Goal: Task Accomplishment & Management: Manage account settings

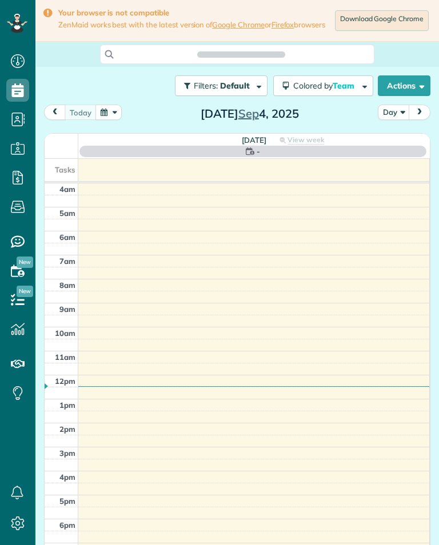
scroll to position [5, 5]
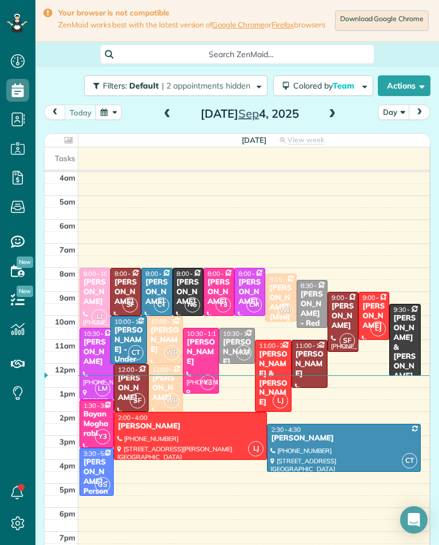
click at [334, 119] on span at bounding box center [332, 114] width 13 height 10
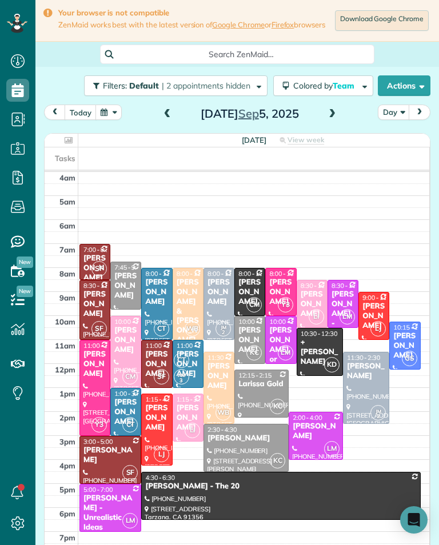
scroll to position [563, 35]
click at [166, 106] on span at bounding box center [167, 114] width 13 height 17
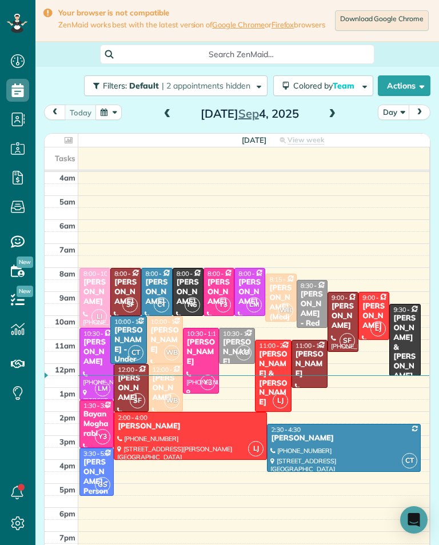
click at [333, 109] on span at bounding box center [332, 114] width 13 height 10
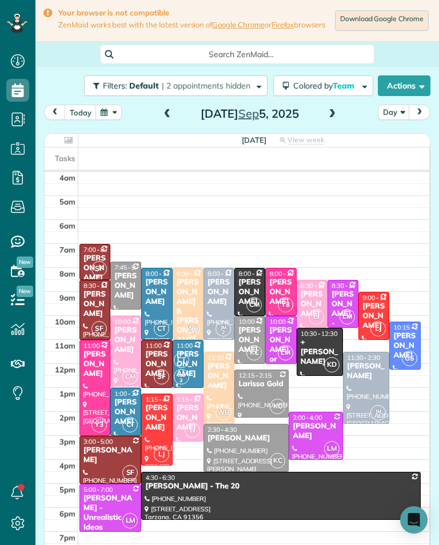
click at [86, 299] on div "[PERSON_NAME]" at bounding box center [95, 304] width 24 height 29
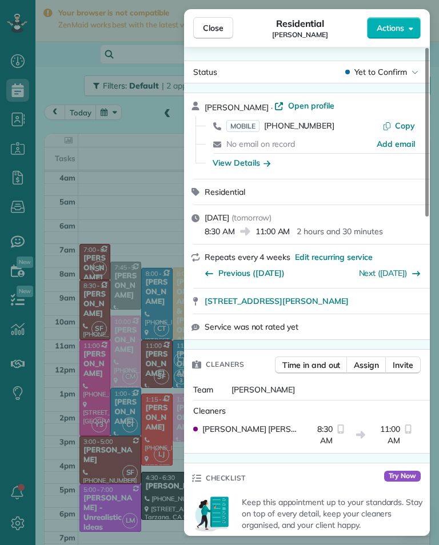
click at [300, 131] on span "MOBILE (818) 631-4275" at bounding box center [280, 125] width 108 height 11
click at [306, 131] on span "MOBILE (818) 631-4275" at bounding box center [280, 125] width 108 height 11
click at [103, 329] on div "Close Residential Lindsey Worth Actions Status Yet to Confirm Lindsey Worth · O…" at bounding box center [219, 272] width 439 height 545
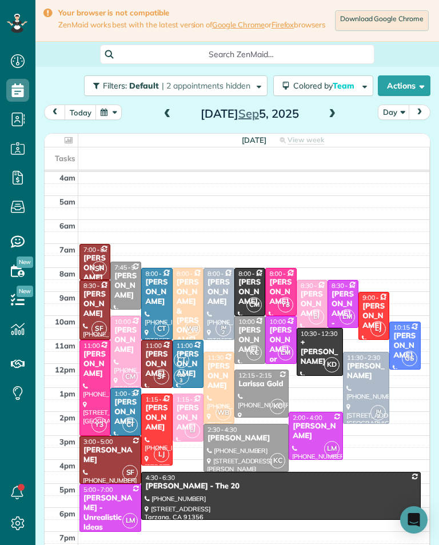
scroll to position [563, 35]
click at [319, 338] on div "+ Richard Elias" at bounding box center [319, 352] width 39 height 29
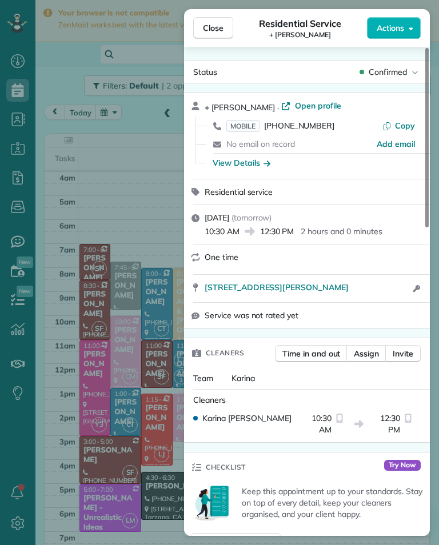
click at [312, 124] on span "(661) 607-3054" at bounding box center [299, 126] width 70 height 10
click at [107, 330] on div "Close Residential Service + Richard Elias Actions Status Confirmed + Richard El…" at bounding box center [219, 272] width 439 height 545
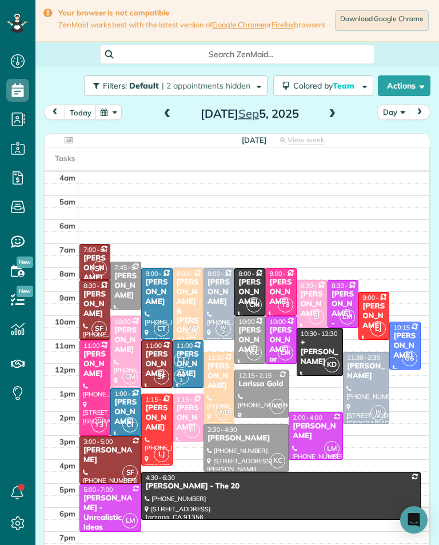
click at [408, 331] on div "[PERSON_NAME]" at bounding box center [404, 345] width 24 height 29
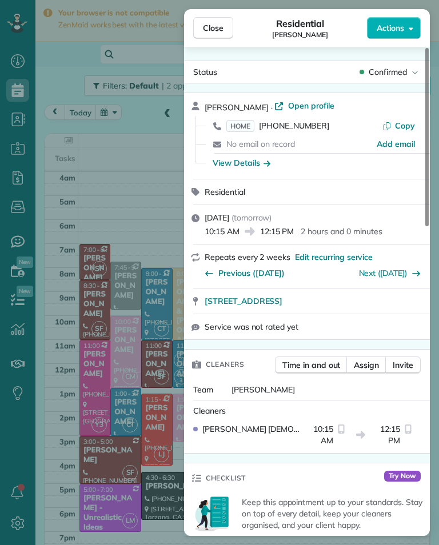
click at [312, 130] on span "[PHONE_NUMBER]" at bounding box center [294, 126] width 70 height 10
click at [90, 322] on div "Close Residential Josephine Bohte Actions Status Confirmed Josephine Bohte · Op…" at bounding box center [219, 272] width 439 height 545
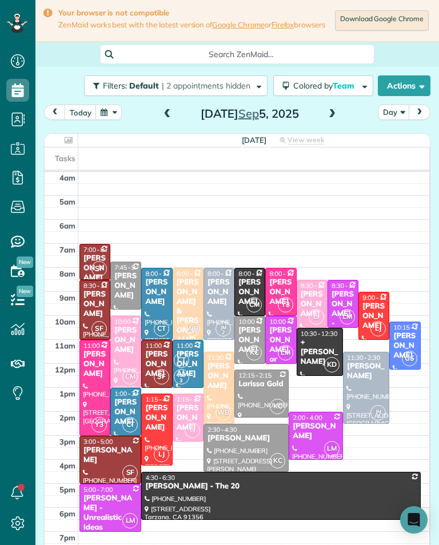
scroll to position [563, 35]
click at [320, 343] on div "+ Richard Elias" at bounding box center [319, 352] width 39 height 29
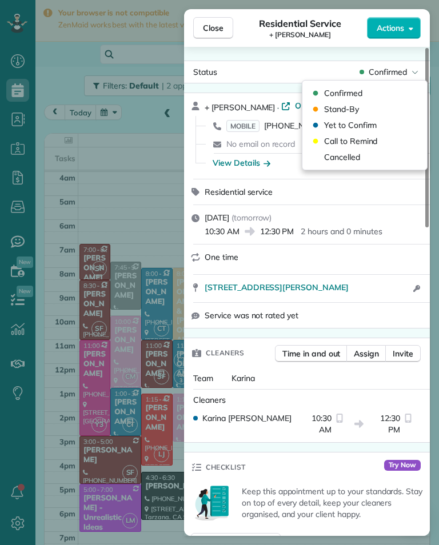
click at [341, 160] on span "Cancelled" at bounding box center [342, 156] width 36 height 11
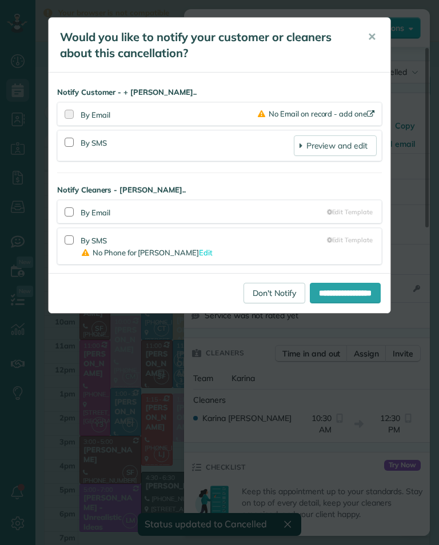
click at [250, 296] on link "Don't Notify" at bounding box center [274, 293] width 62 height 21
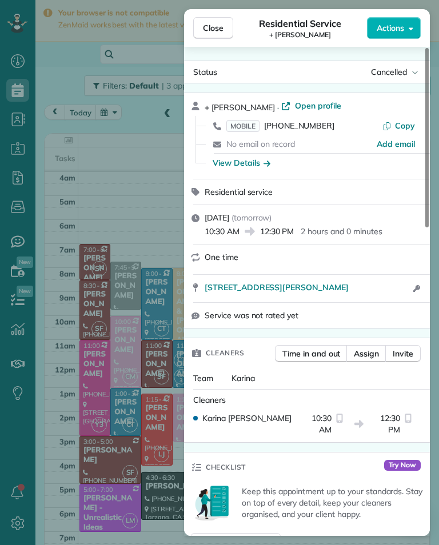
click at [89, 248] on div "Close Residential Service + Richard Elias Actions Status Cancelled + Richard El…" at bounding box center [219, 272] width 439 height 545
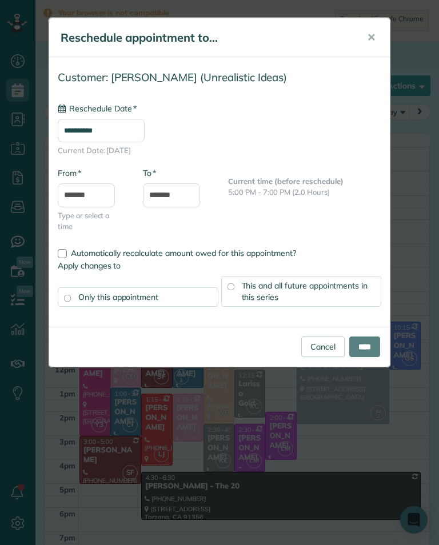
click at [133, 123] on input "**********" at bounding box center [101, 130] width 87 height 23
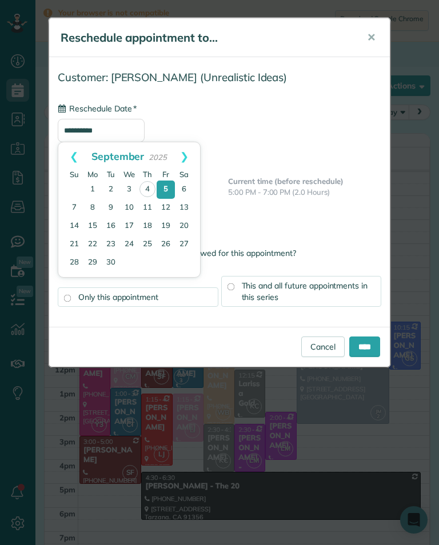
click at [191, 185] on link "6" at bounding box center [184, 190] width 18 height 18
type input "**********"
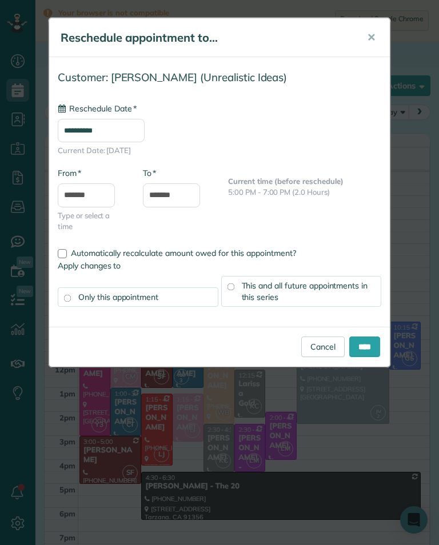
click at [383, 336] on div "Cancel ****" at bounding box center [219, 347] width 340 height 40
click at [364, 342] on input "****" at bounding box center [364, 346] width 31 height 21
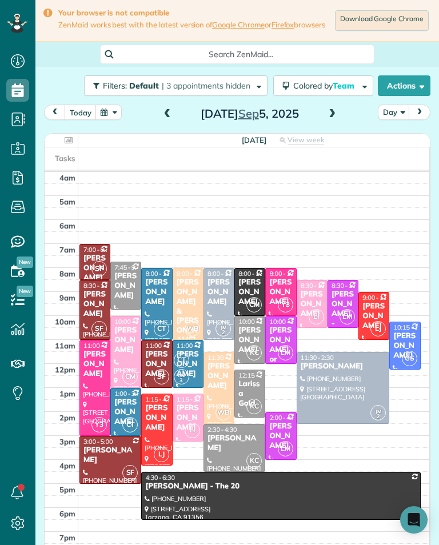
scroll to position [563, 35]
click at [214, 285] on div "[PERSON_NAME]" at bounding box center [219, 292] width 24 height 29
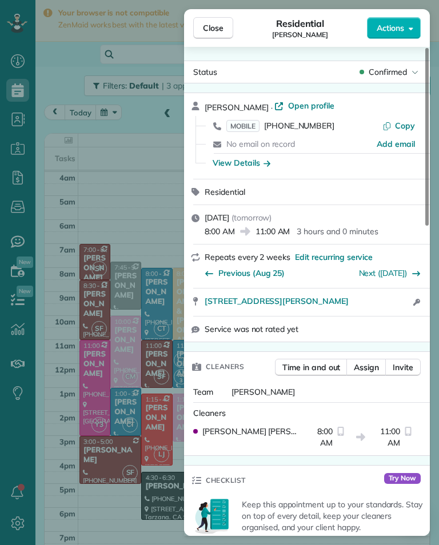
click at [257, 162] on div "View Details" at bounding box center [242, 162] width 58 height 11
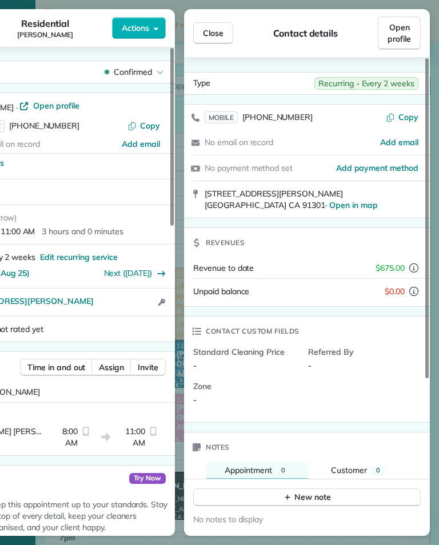
click at [225, 26] on button "Close" at bounding box center [213, 33] width 40 height 22
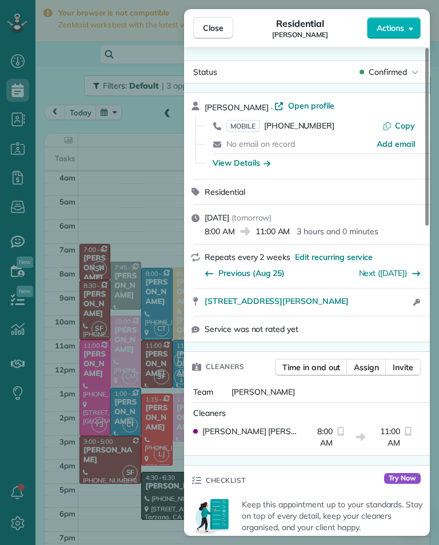
click at [134, 356] on div "Close Residential Klaudia Moran Actions Status Confirmed Klaudia Moran · Open p…" at bounding box center [219, 272] width 439 height 545
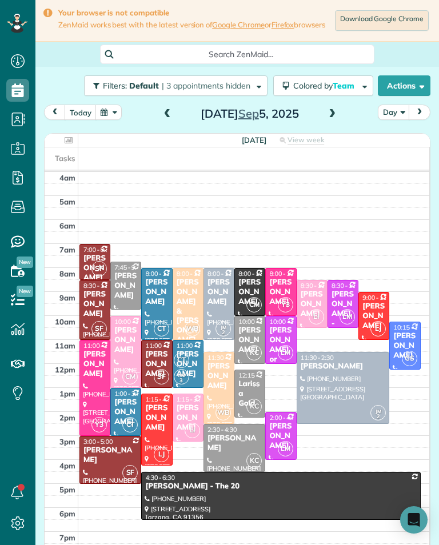
click at [339, 367] on div at bounding box center [343, 387] width 92 height 71
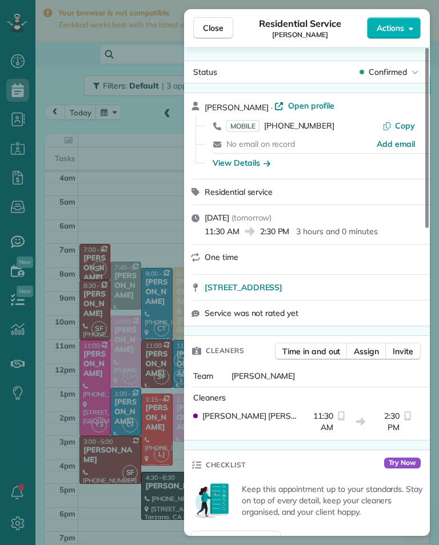
click at [238, 160] on div "View Details" at bounding box center [242, 162] width 58 height 11
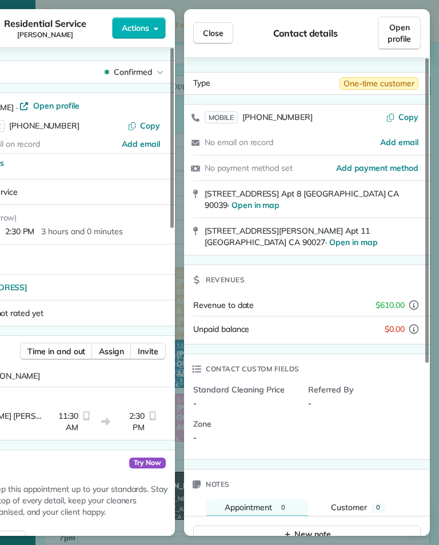
click at [229, 32] on button "Close" at bounding box center [213, 33] width 40 height 22
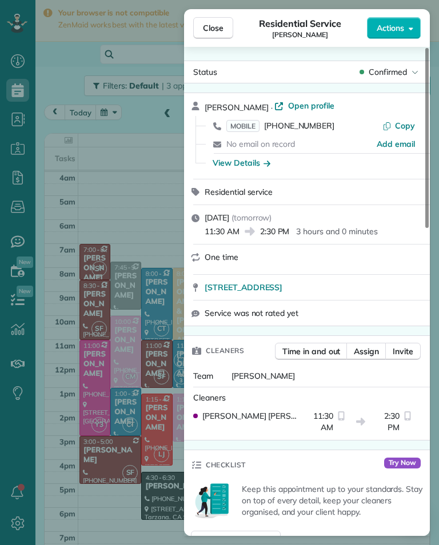
click at [300, 130] on span "[PHONE_NUMBER]" at bounding box center [299, 126] width 70 height 10
click at [113, 359] on div "Close Residential Service Eric Pou Actions Status Confirmed Eric Pou · Open pro…" at bounding box center [219, 272] width 439 height 545
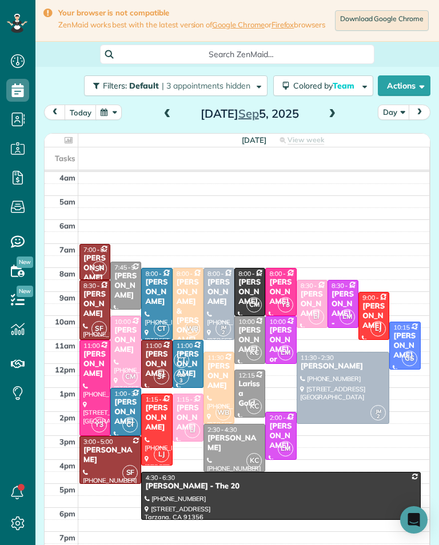
scroll to position [563, 35]
click at [251, 379] on div "Larissa Gold" at bounding box center [250, 393] width 24 height 29
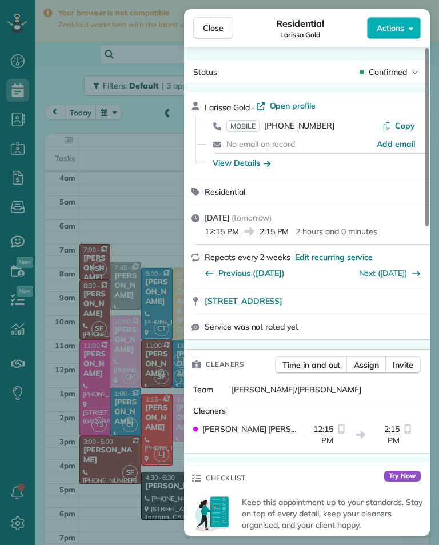
click at [362, 366] on span "Assign" at bounding box center [366, 364] width 25 height 11
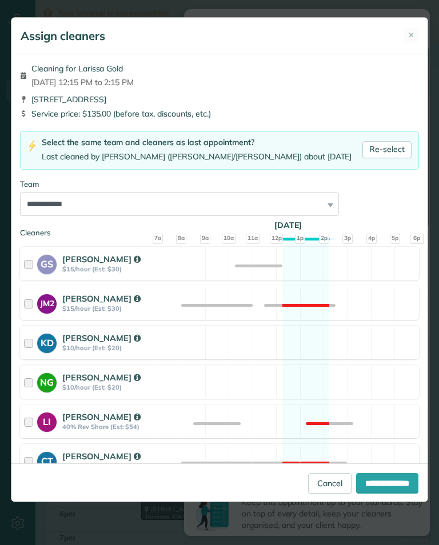
click at [403, 47] on div "Assign cleaners ✕" at bounding box center [219, 36] width 416 height 37
click at [409, 41] on span "✕" at bounding box center [411, 35] width 6 height 11
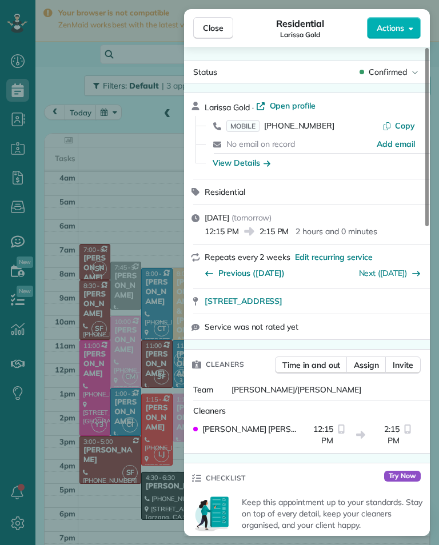
click at [106, 286] on div "Close Residential Larissa Gold Actions Status Confirmed Larissa Gold · Open pro…" at bounding box center [219, 272] width 439 height 545
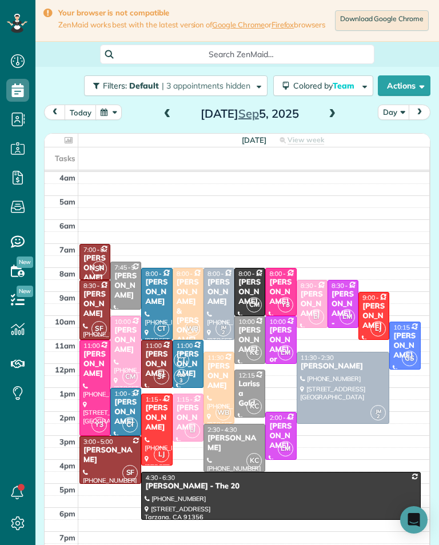
click at [106, 105] on button "button" at bounding box center [108, 112] width 26 height 15
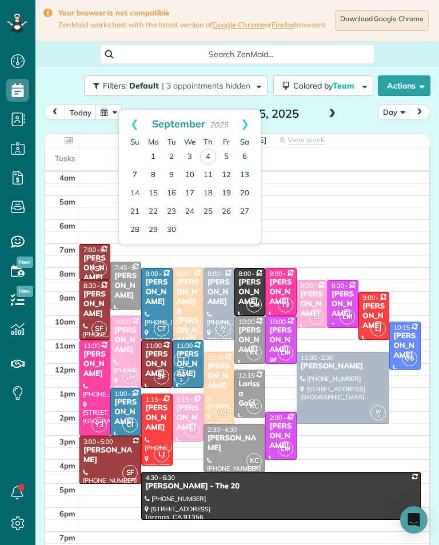
click at [163, 166] on link "9" at bounding box center [171, 175] width 18 height 18
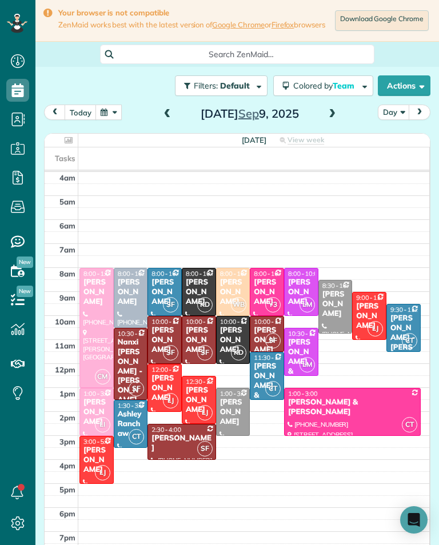
click at [335, 109] on span at bounding box center [332, 114] width 13 height 10
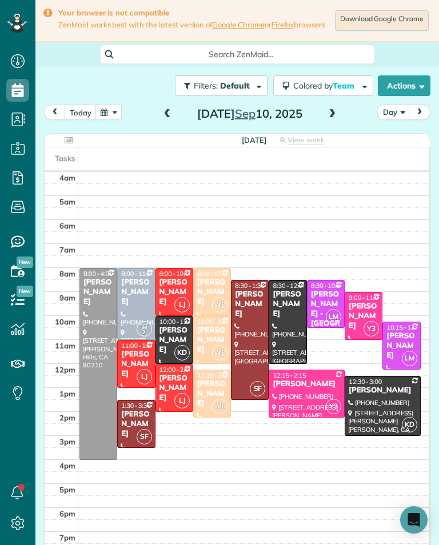
click at [332, 111] on span at bounding box center [332, 114] width 13 height 17
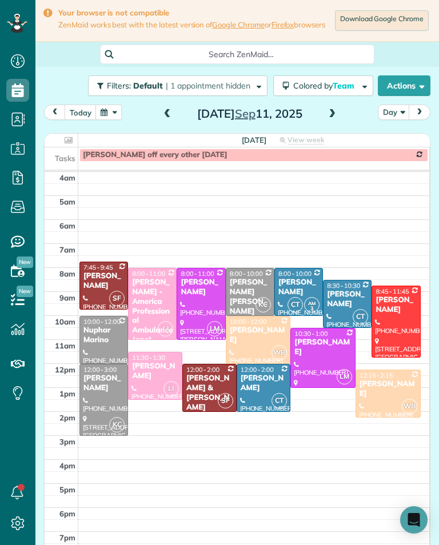
click at [114, 105] on button "button" at bounding box center [108, 112] width 26 height 15
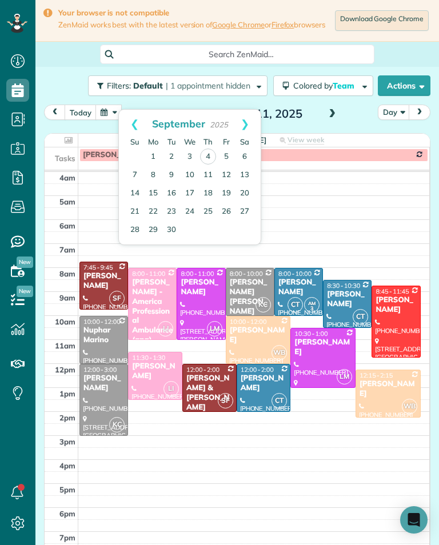
click at [349, 114] on div "today Day Thursday Sep 11, 2025" at bounding box center [237, 115] width 386 height 21
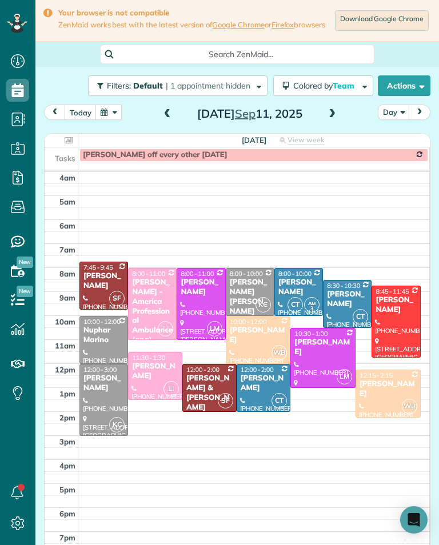
click at [119, 105] on button "button" at bounding box center [108, 112] width 26 height 15
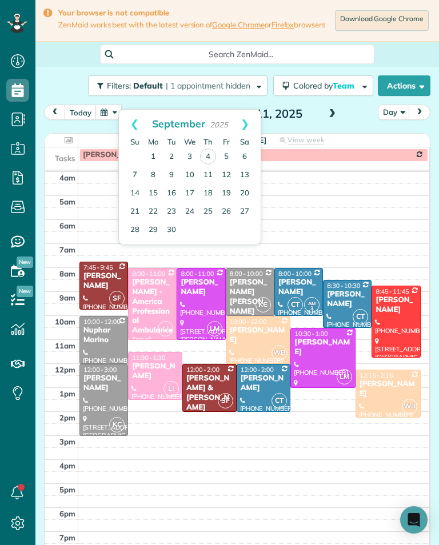
click at [227, 148] on link "5" at bounding box center [226, 157] width 18 height 18
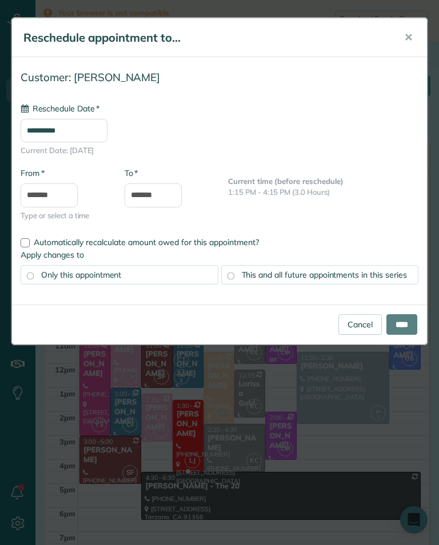
click at [105, 127] on input "**********" at bounding box center [64, 130] width 87 height 23
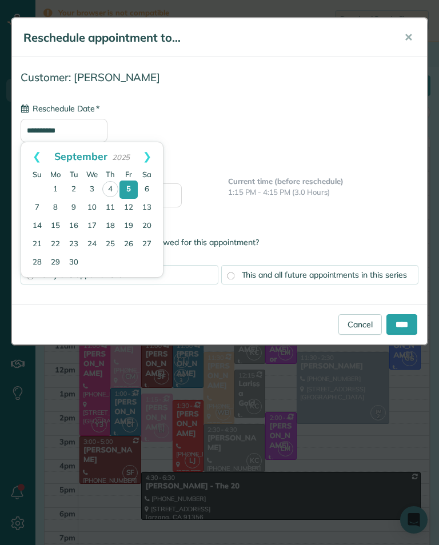
click at [113, 207] on link "11" at bounding box center [110, 208] width 18 height 18
type input "**********"
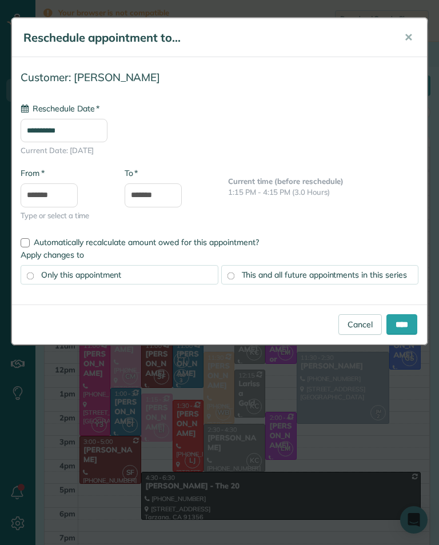
click at [400, 320] on input "****" at bounding box center [401, 324] width 31 height 21
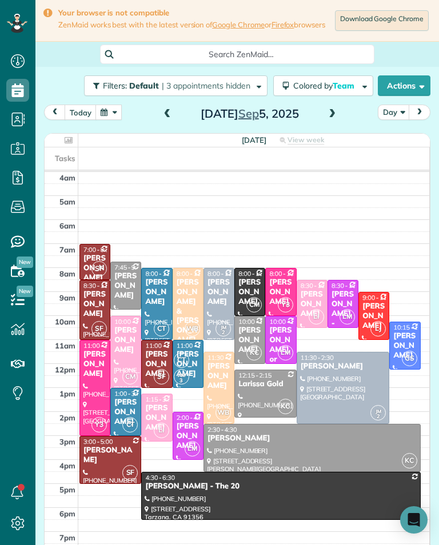
scroll to position [563, 35]
click at [332, 109] on span at bounding box center [332, 114] width 13 height 10
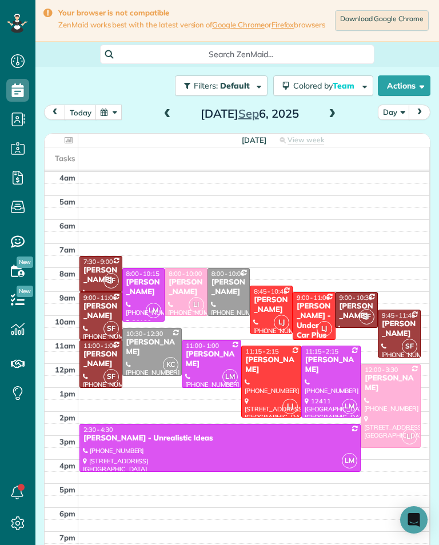
click at [273, 295] on div "Michelle Parris" at bounding box center [271, 304] width 36 height 19
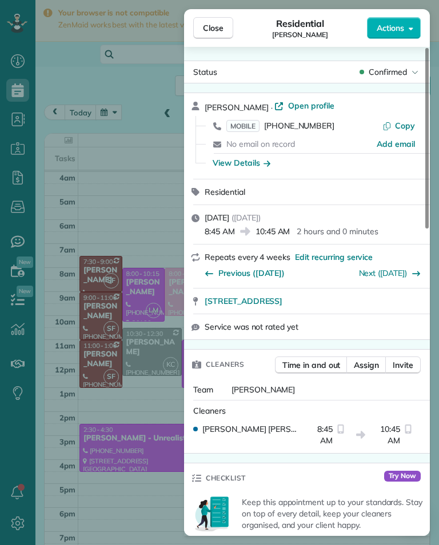
click at [311, 130] on span "(917) 783-6850" at bounding box center [299, 126] width 70 height 10
click at [96, 400] on div "Close Residential Michelle Parris Actions Status Confirmed Michelle Parris · Op…" at bounding box center [219, 272] width 439 height 545
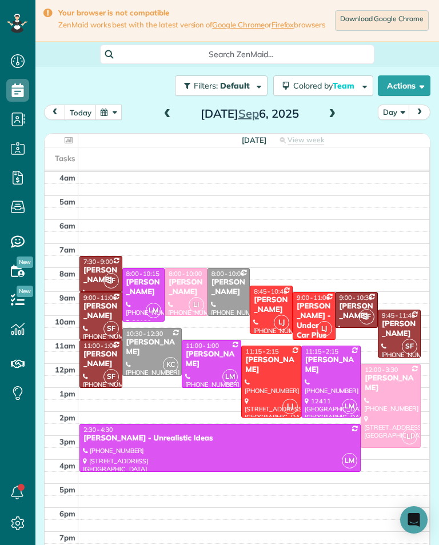
click at [170, 109] on span at bounding box center [167, 114] width 13 height 10
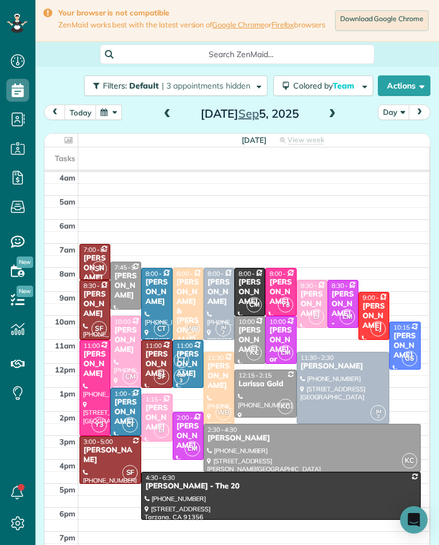
scroll to position [563, 35]
click at [109, 105] on button "button" at bounding box center [108, 112] width 26 height 15
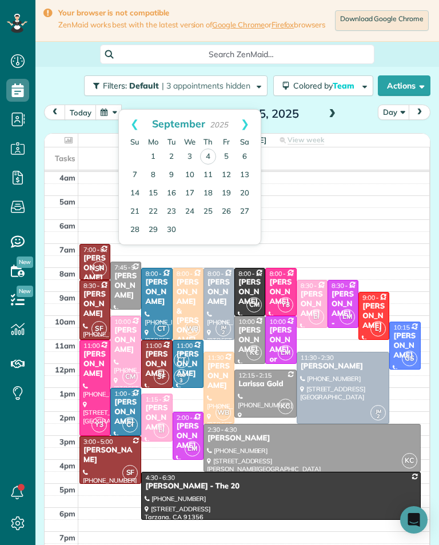
click at [336, 106] on span at bounding box center [332, 114] width 13 height 17
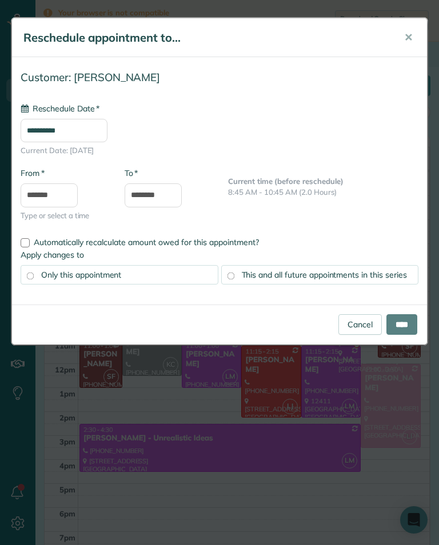
click at [101, 138] on input "**********" at bounding box center [64, 130] width 87 height 23
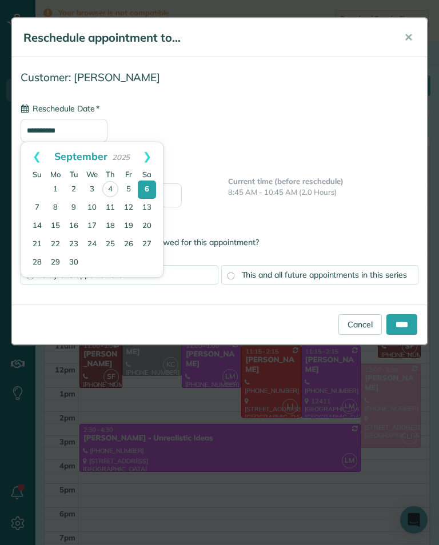
click at [149, 206] on link "13" at bounding box center [147, 208] width 18 height 18
type input "**********"
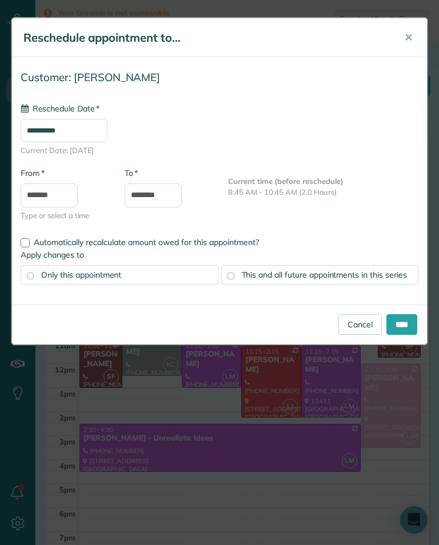
click at [410, 325] on input "****" at bounding box center [401, 324] width 31 height 21
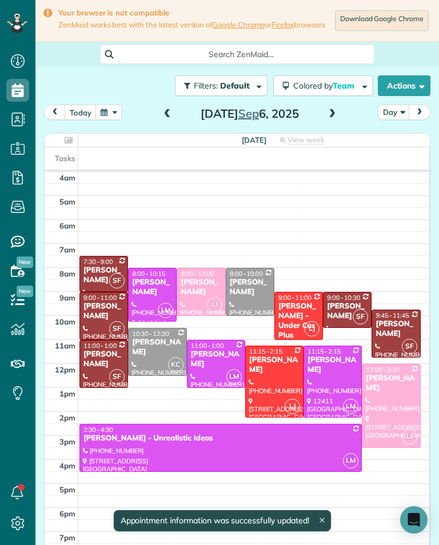
click at [332, 112] on span at bounding box center [332, 114] width 13 height 17
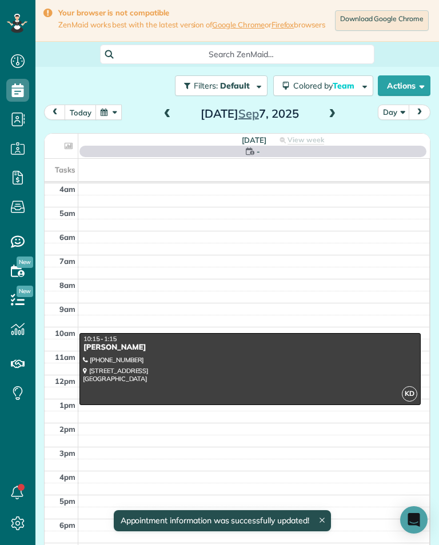
click at [327, 113] on span at bounding box center [332, 114] width 13 height 17
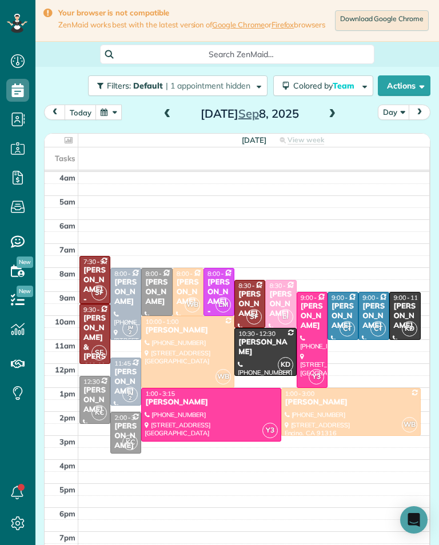
click at [331, 109] on span at bounding box center [332, 114] width 13 height 10
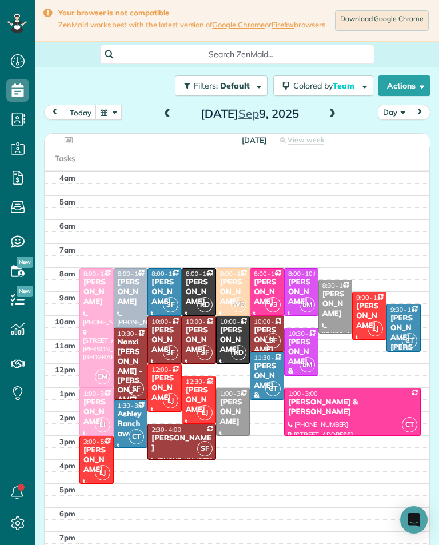
click at [165, 378] on div "Evan Pine" at bounding box center [164, 388] width 27 height 29
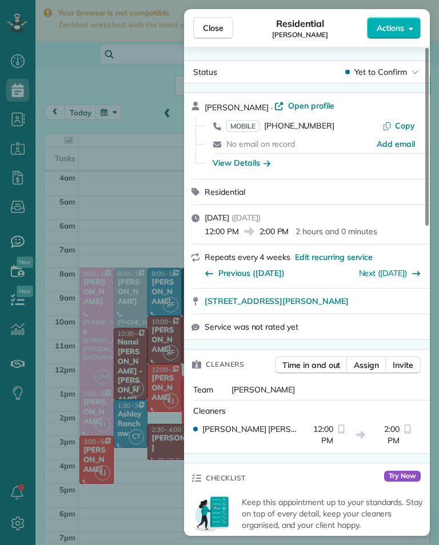
click at [306, 122] on span "(818) 266-5220" at bounding box center [299, 126] width 70 height 10
click at [65, 426] on div "Close Residential Evan Pine Actions Status Yet to Confirm Evan Pine · Open prof…" at bounding box center [219, 272] width 439 height 545
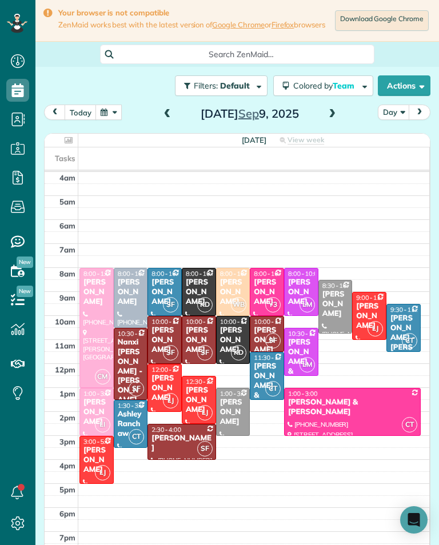
click at [109, 105] on button "button" at bounding box center [108, 112] width 26 height 15
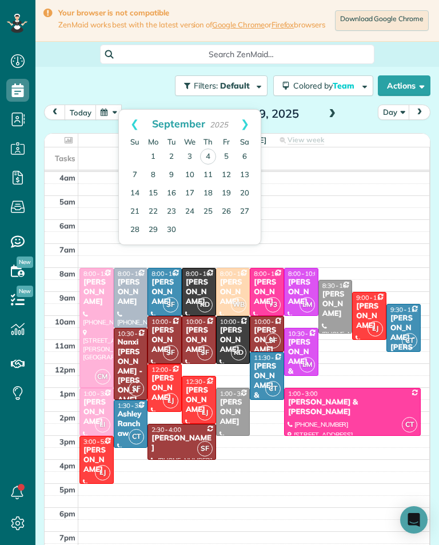
click at [229, 148] on link "5" at bounding box center [226, 157] width 18 height 18
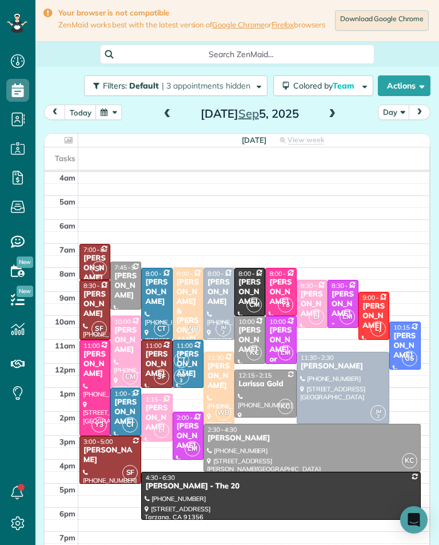
click at [110, 105] on button "button" at bounding box center [108, 112] width 26 height 15
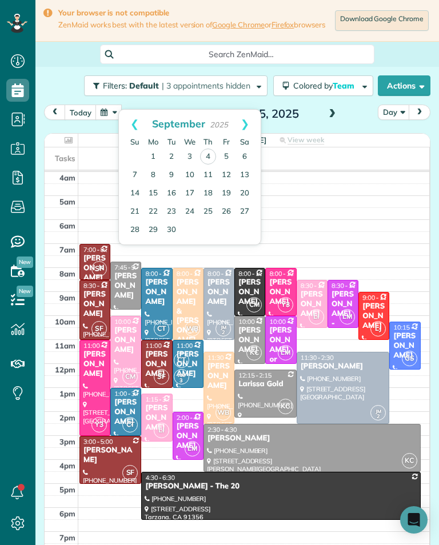
click at [132, 115] on link "Prev" at bounding box center [134, 124] width 31 height 29
click at [227, 202] on link "22" at bounding box center [226, 211] width 18 height 18
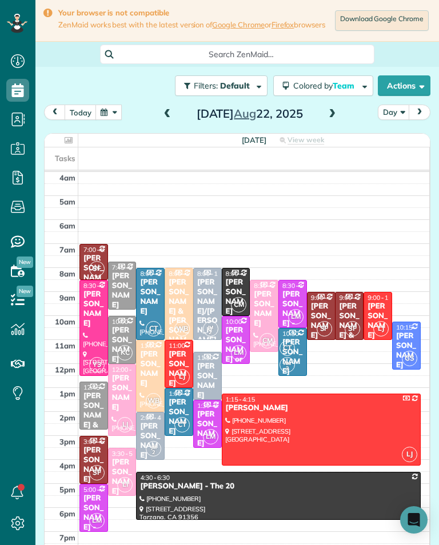
click at [109, 105] on button "button" at bounding box center [108, 112] width 26 height 15
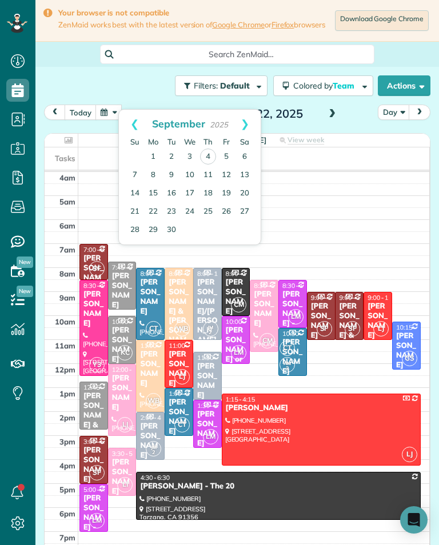
click at [181, 350] on div "Nancy Smith" at bounding box center [179, 369] width 22 height 39
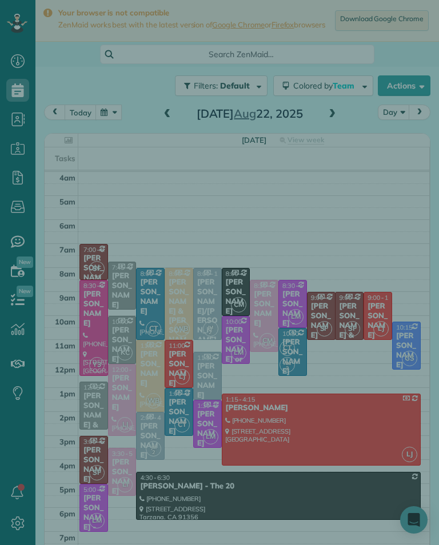
click at [174, 349] on div "Close Cleaners" at bounding box center [219, 272] width 439 height 545
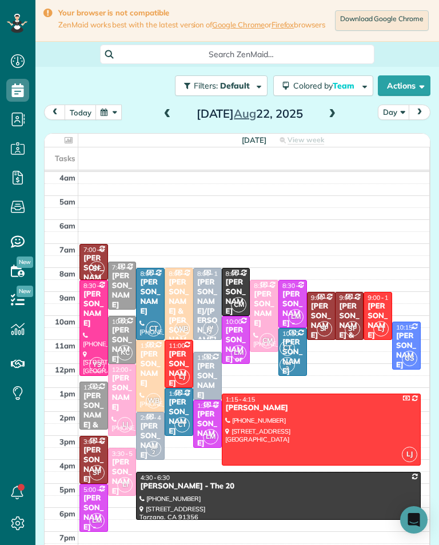
click at [182, 350] on div "Nancy Smith" at bounding box center [179, 369] width 22 height 39
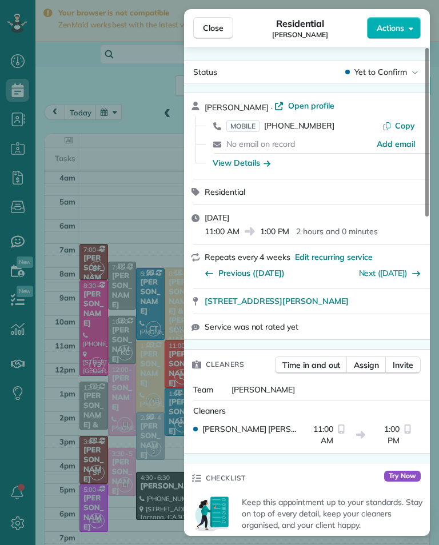
click at [107, 265] on div "Close Residential Nancy Smith Actions Status Yet to Confirm Nancy Smith · Open …" at bounding box center [219, 272] width 439 height 545
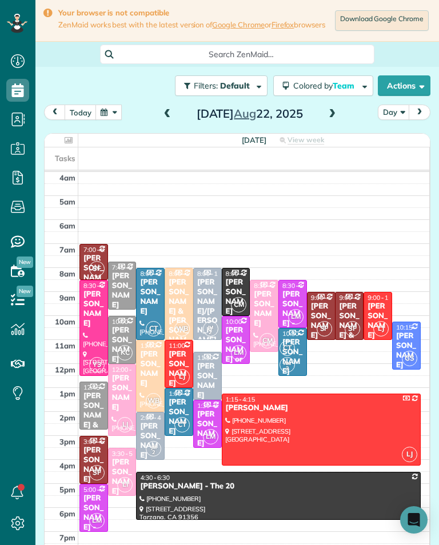
click at [107, 105] on button "button" at bounding box center [108, 112] width 26 height 15
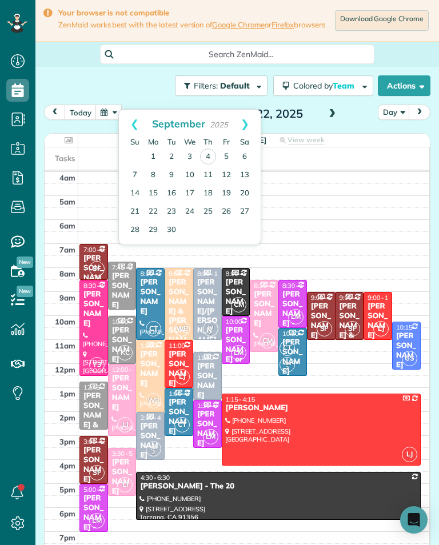
click at [130, 110] on link "Prev" at bounding box center [134, 124] width 31 height 29
click at [231, 166] on link "8" at bounding box center [226, 175] width 18 height 18
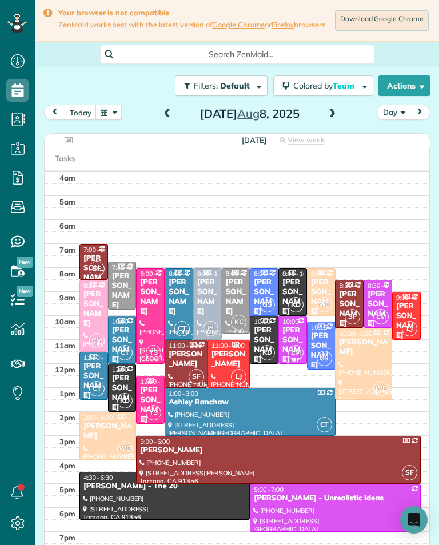
click at [112, 105] on button "button" at bounding box center [108, 112] width 26 height 15
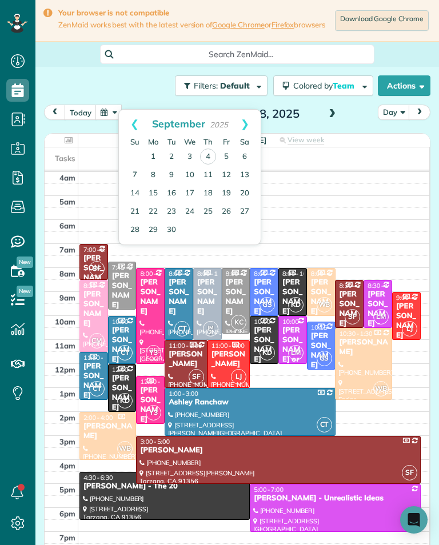
click at [129, 110] on link "Prev" at bounding box center [134, 124] width 31 height 29
click at [225, 147] on link "1" at bounding box center [226, 156] width 18 height 18
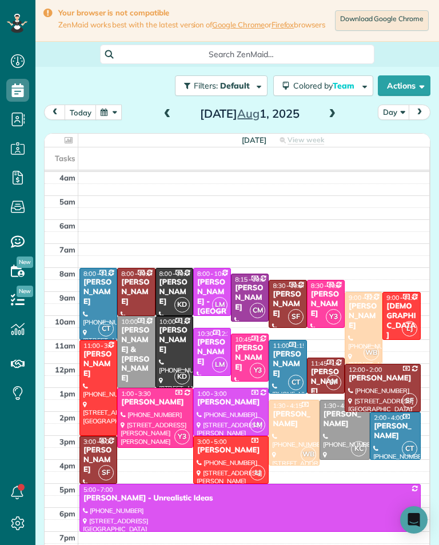
click at [105, 105] on button "button" at bounding box center [108, 112] width 26 height 15
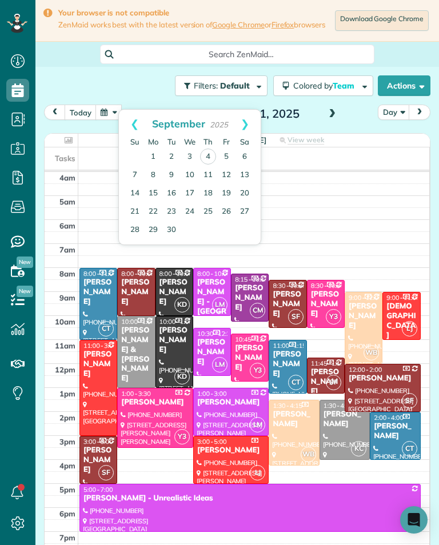
click at [133, 110] on link "Prev" at bounding box center [134, 124] width 31 height 29
click at [132, 110] on link "Prev" at bounding box center [134, 124] width 31 height 29
click at [230, 202] on link "25" at bounding box center [226, 211] width 18 height 18
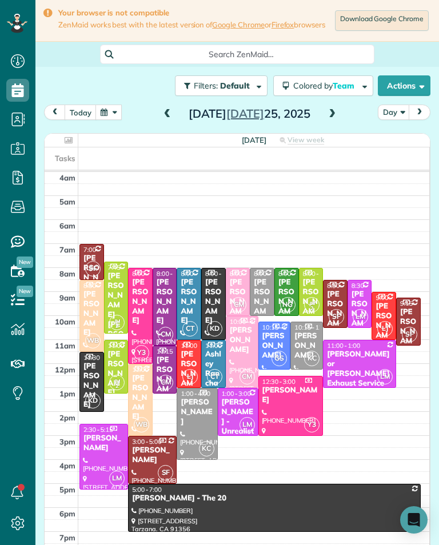
click at [216, 291] on div "Sara Jafari" at bounding box center [214, 302] width 18 height 48
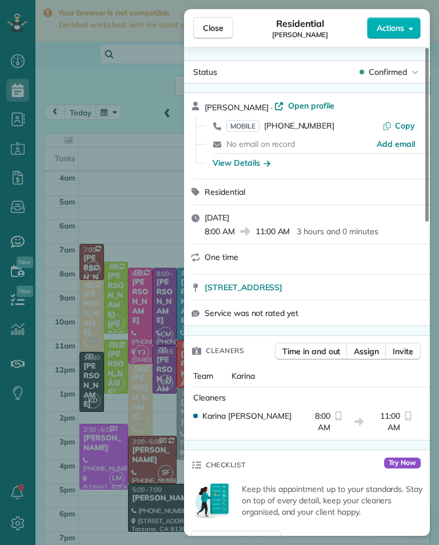
click at [311, 129] on span "(424) 421-4570" at bounding box center [299, 126] width 70 height 10
click at [134, 183] on div "Close Residential Sara Jafari Actions Status Confirmed Sara Jafari · Open profi…" at bounding box center [219, 272] width 439 height 545
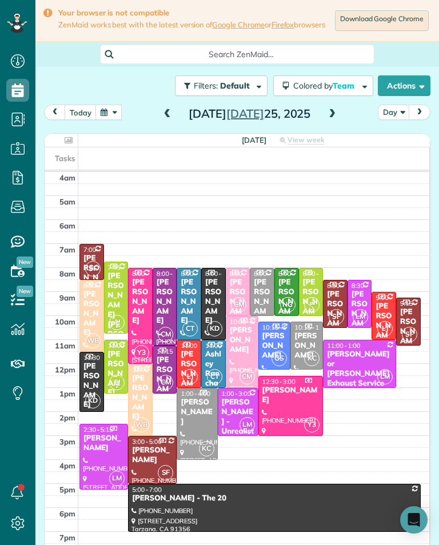
click at [94, 364] on div "Kevin Cimino" at bounding box center [92, 386] width 18 height 48
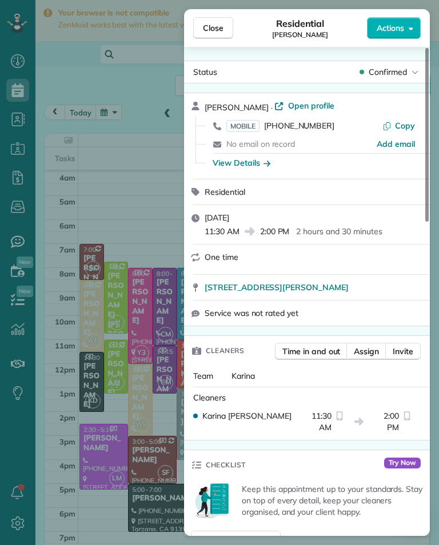
click at [312, 130] on span "(336) 312-8174" at bounding box center [299, 126] width 70 height 10
click at [105, 221] on div "Close Residential Kevin Cimino Actions Status Confirmed Kevin Cimino · Open pro…" at bounding box center [219, 272] width 439 height 545
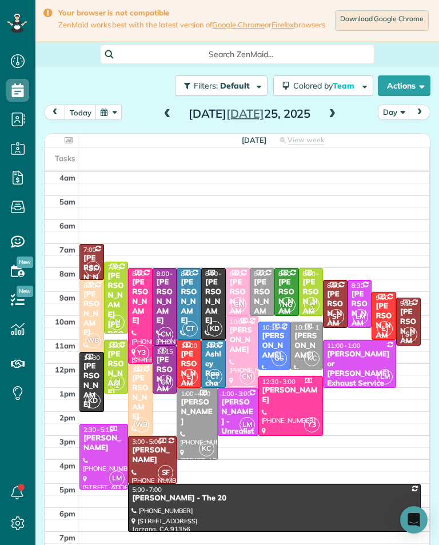
click at [110, 105] on button "button" at bounding box center [108, 112] width 26 height 15
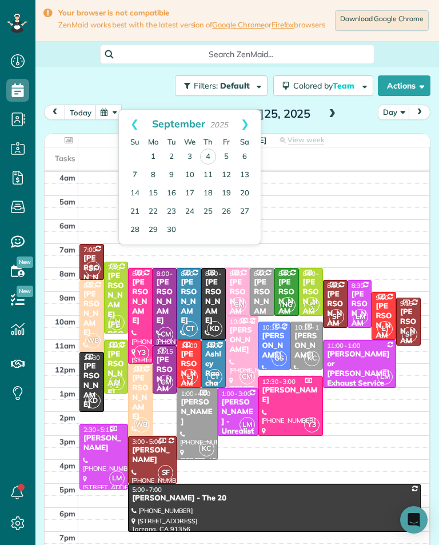
click at [248, 148] on link "6" at bounding box center [244, 157] width 18 height 18
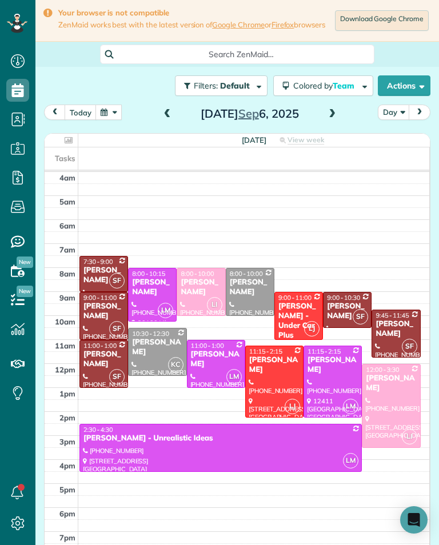
click at [165, 110] on span at bounding box center [167, 114] width 13 height 10
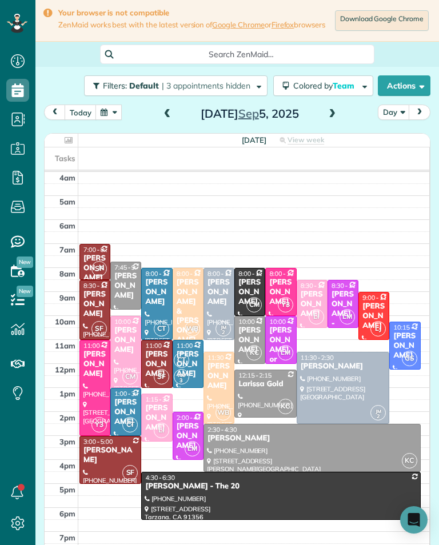
scroll to position [563, 35]
click at [252, 335] on div "[PERSON_NAME]" at bounding box center [250, 340] width 24 height 29
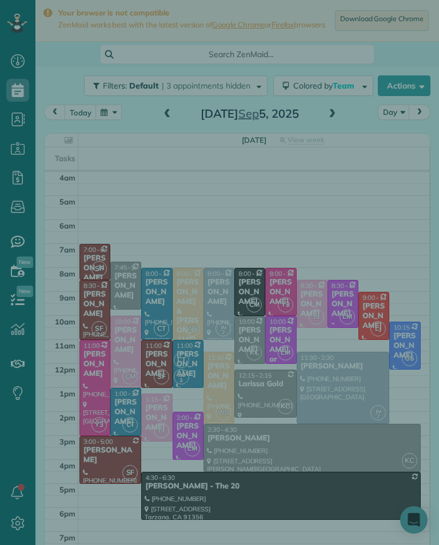
click at [242, 330] on div at bounding box center [219, 272] width 439 height 545
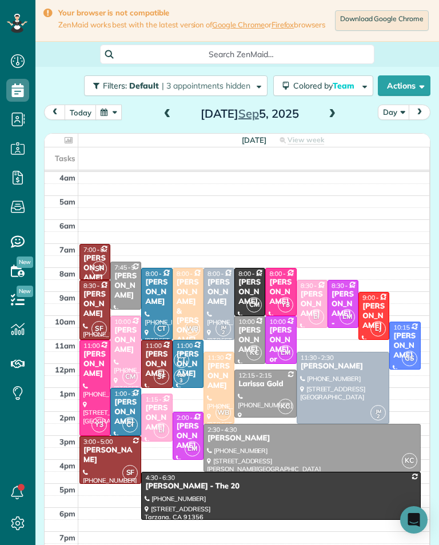
click at [246, 326] on div "[PERSON_NAME]" at bounding box center [250, 340] width 24 height 29
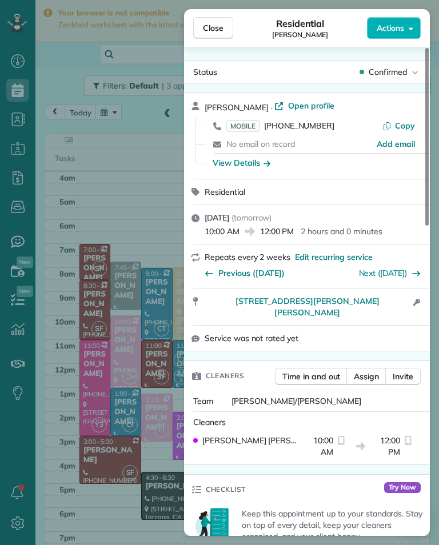
click at [361, 371] on span "Assign" at bounding box center [366, 376] width 25 height 11
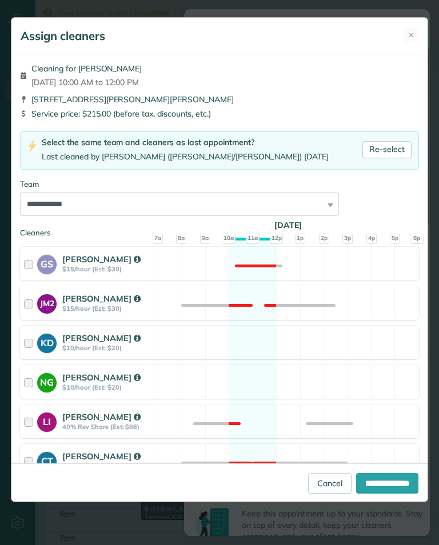
click at [412, 36] on span "✕" at bounding box center [411, 35] width 6 height 11
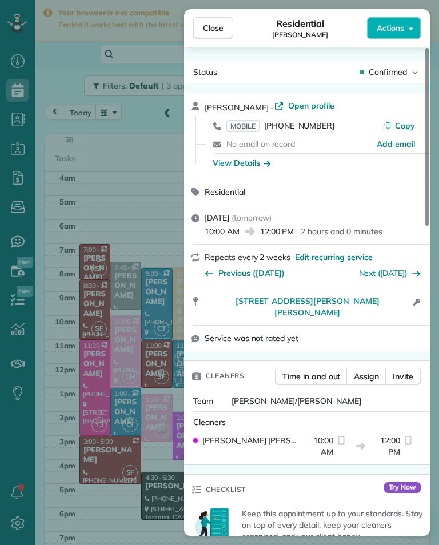
click at [251, 167] on div "View Details" at bounding box center [242, 162] width 58 height 11
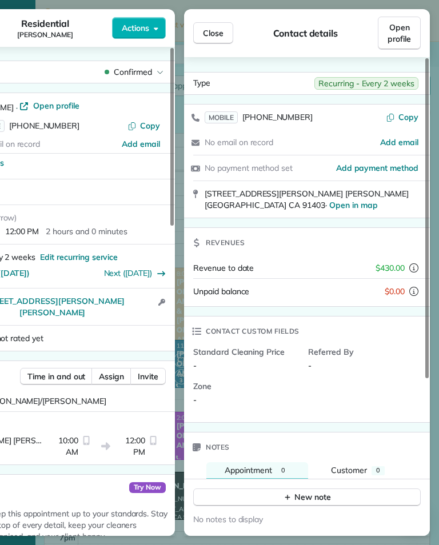
click at [223, 38] on button "Close" at bounding box center [213, 33] width 40 height 22
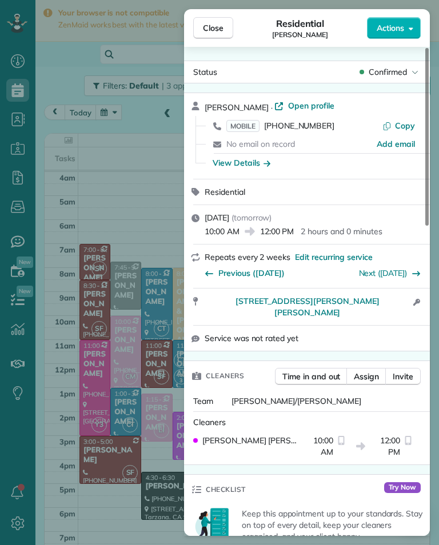
click at [129, 429] on div "Close Residential Elyce Walkerman Actions Status Confirmed Elyce Walkerman · Op…" at bounding box center [219, 272] width 439 height 545
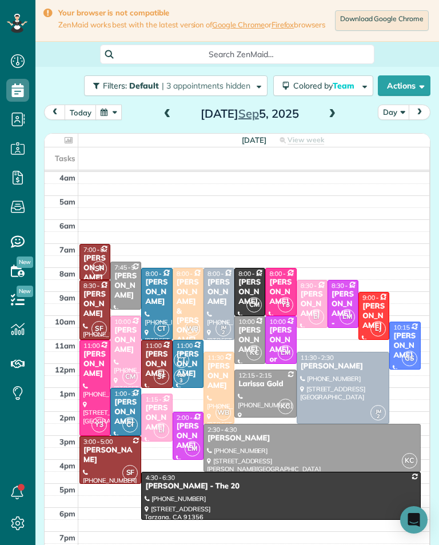
click at [262, 379] on div "Larissa Gold" at bounding box center [265, 384] width 55 height 10
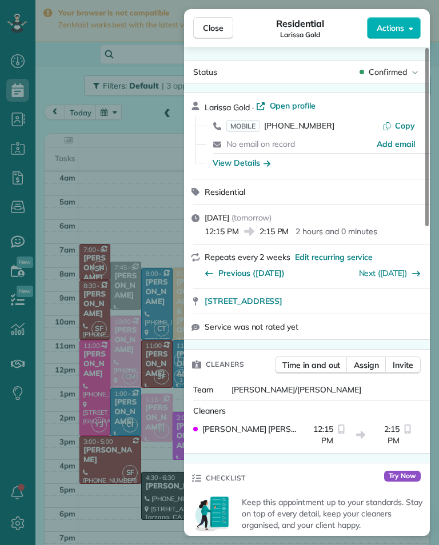
click at [230, 163] on div "View Details" at bounding box center [242, 162] width 58 height 11
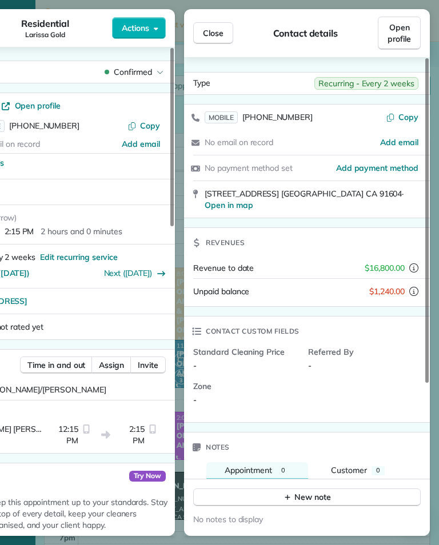
click at [208, 37] on span "Close" at bounding box center [213, 32] width 21 height 11
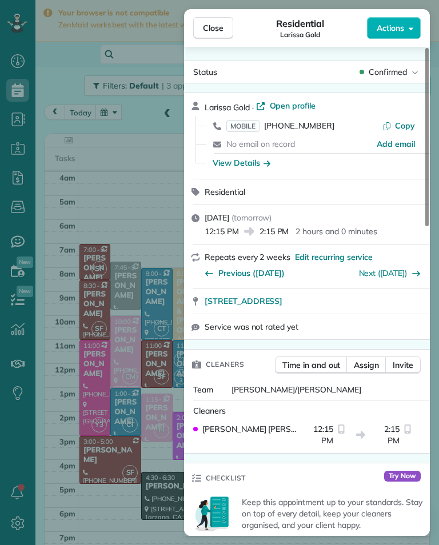
click at [106, 314] on div "Close Residential Larissa Gold Actions Status Confirmed Larissa Gold · Open pro…" at bounding box center [219, 272] width 439 height 545
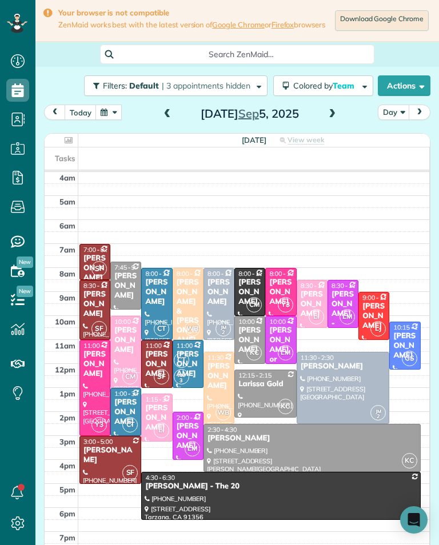
click at [263, 389] on div at bounding box center [265, 393] width 61 height 47
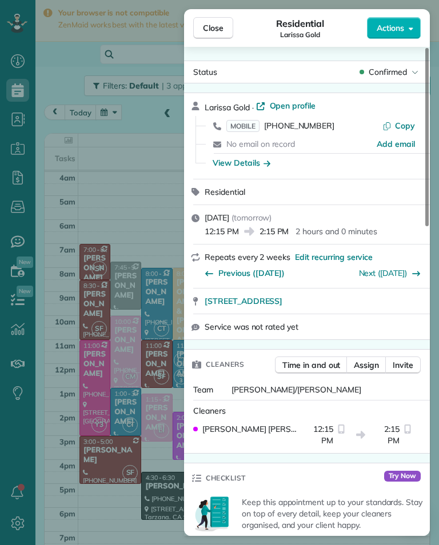
click at [125, 358] on div "Close Residential Larissa Gold Actions Status Confirmed Larissa Gold · Open pro…" at bounding box center [219, 272] width 439 height 545
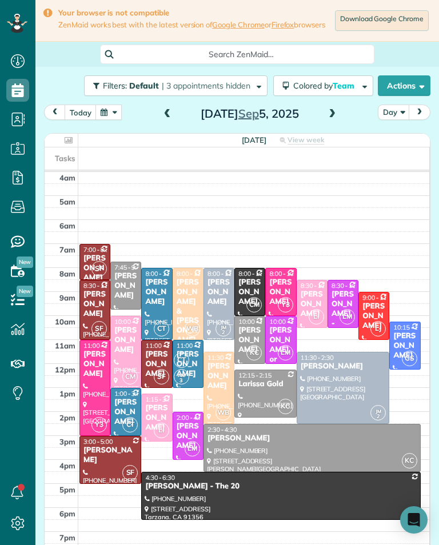
click at [227, 448] on div at bounding box center [312, 447] width 216 height 47
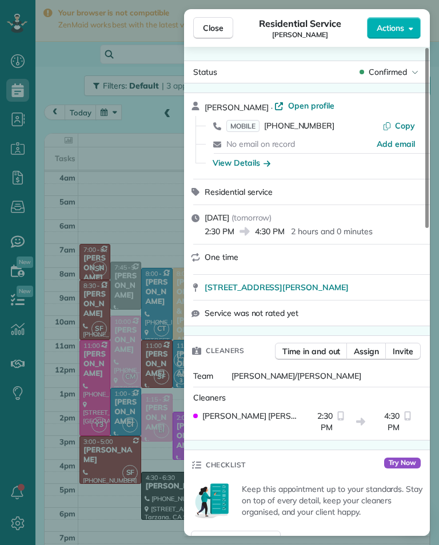
click at [228, 158] on div "View Details" at bounding box center [242, 162] width 58 height 11
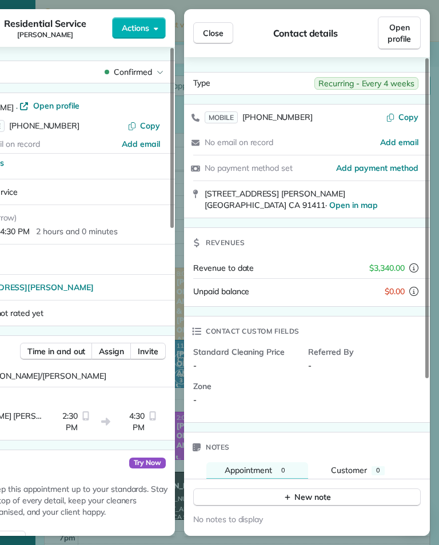
click at [205, 27] on span "Close" at bounding box center [213, 32] width 21 height 11
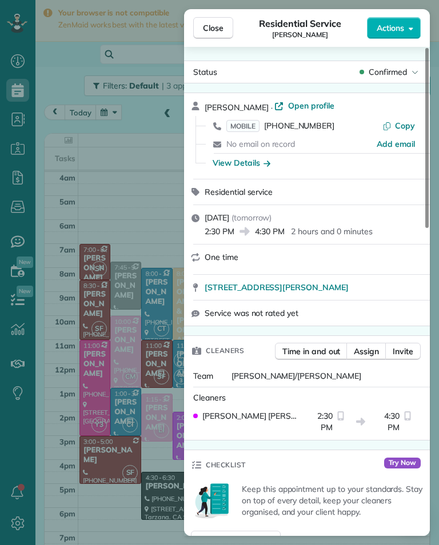
click at [109, 300] on div "Close Residential Service Mykell Bates Actions Status Confirmed Mykell Bates · …" at bounding box center [219, 272] width 439 height 545
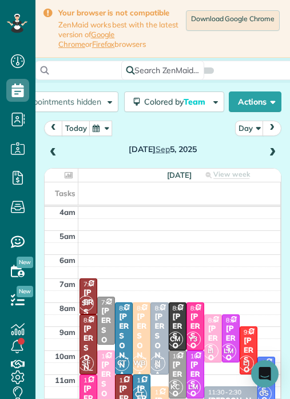
scroll to position [416, 35]
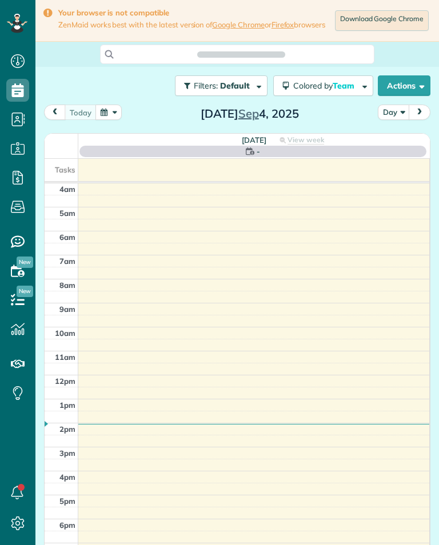
scroll to position [5, 5]
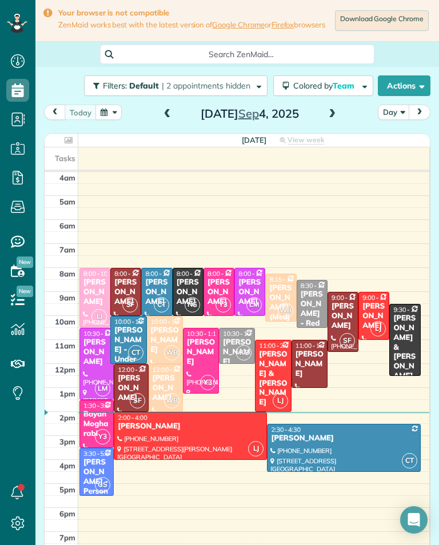
click at [336, 109] on span at bounding box center [332, 114] width 13 height 10
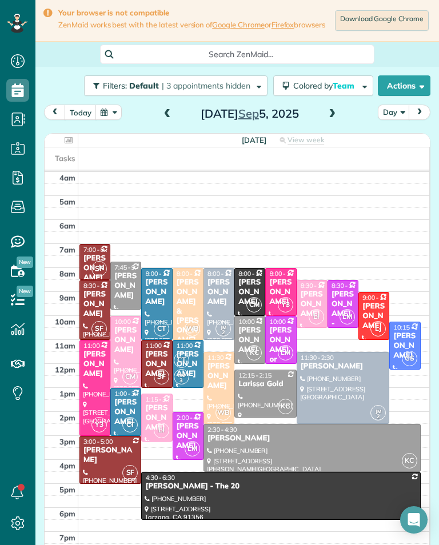
click at [352, 81] on span "Team" at bounding box center [343, 86] width 23 height 10
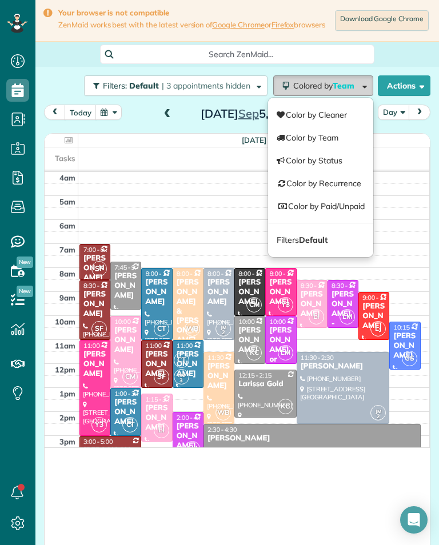
scroll to position [563, 35]
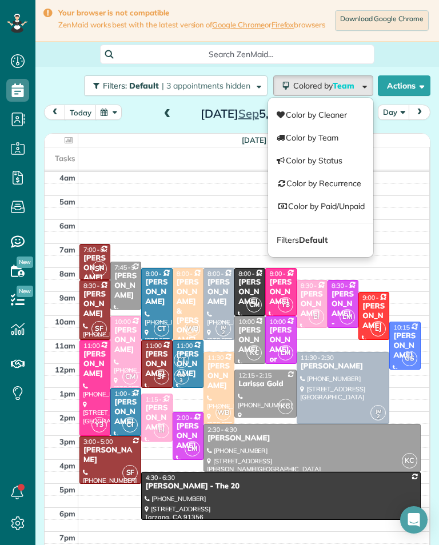
click at [419, 122] on div "today Day Friday Sep 5, 2025 Friday View week $3,340.00 60 Man Hours 27 Appoint…" at bounding box center [237, 334] width 386 height 459
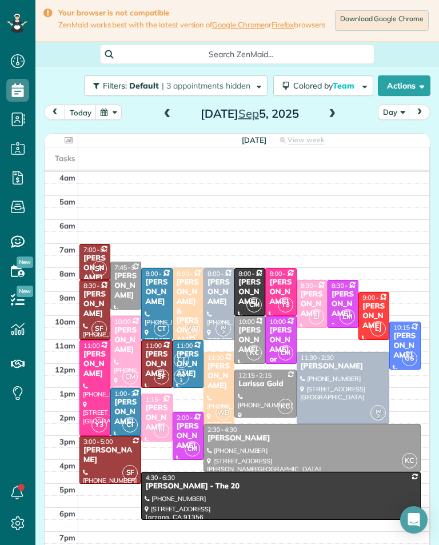
click at [109, 121] on div "today Day Friday Sep 5, 2025 Friday View week $3,340.00 60 Man Hours 27 Appoint…" at bounding box center [237, 334] width 386 height 459
click at [106, 105] on button "button" at bounding box center [108, 112] width 26 height 15
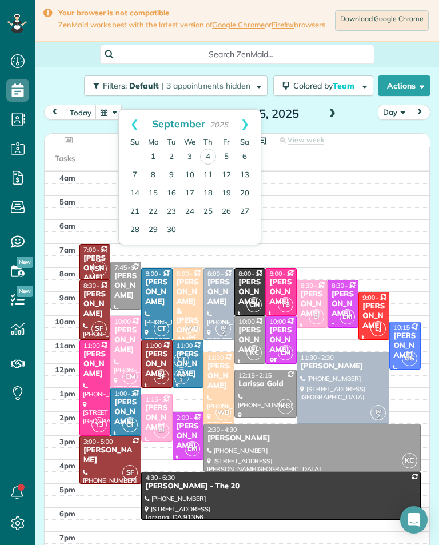
click at [137, 110] on link "Prev" at bounding box center [134, 124] width 31 height 29
click at [233, 202] on link "22" at bounding box center [226, 211] width 18 height 18
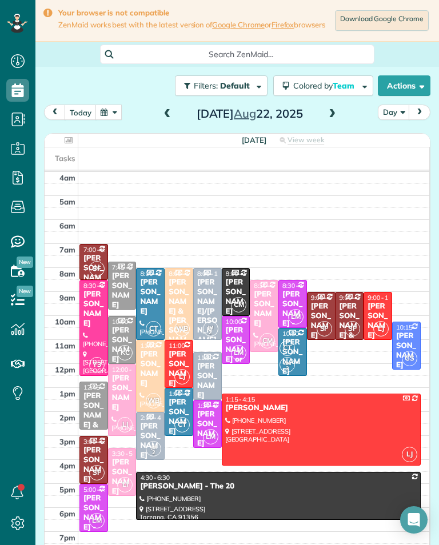
click at [111, 106] on button "button" at bounding box center [108, 112] width 26 height 15
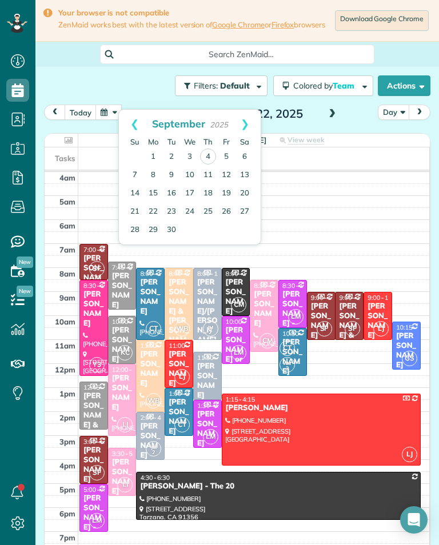
click at [127, 110] on link "Prev" at bounding box center [134, 124] width 31 height 29
click at [228, 166] on link "8" at bounding box center [226, 175] width 18 height 18
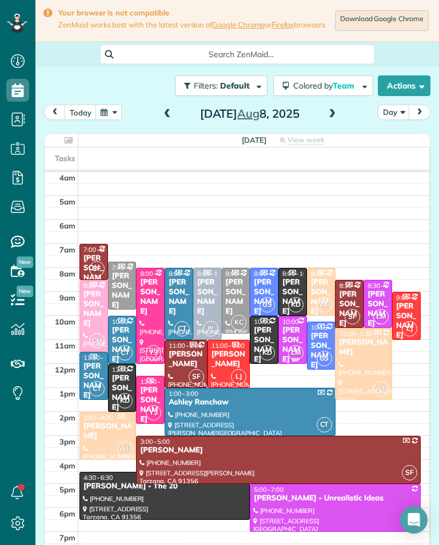
click at [111, 105] on button "button" at bounding box center [108, 112] width 26 height 15
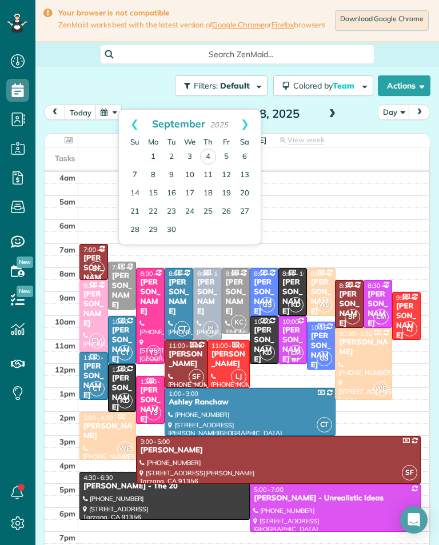
click at [131, 110] on link "Prev" at bounding box center [134, 124] width 31 height 29
click at [227, 147] on link "1" at bounding box center [226, 156] width 18 height 18
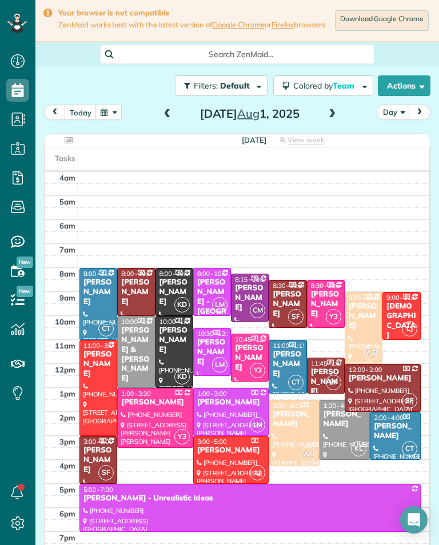
click at [119, 105] on button "button" at bounding box center [108, 112] width 26 height 15
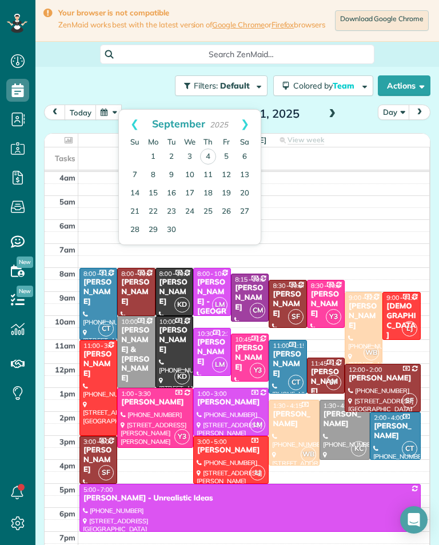
click at [128, 110] on link "Prev" at bounding box center [134, 124] width 31 height 29
click at [132, 110] on link "Prev" at bounding box center [134, 124] width 31 height 29
click at [230, 202] on link "25" at bounding box center [226, 211] width 18 height 18
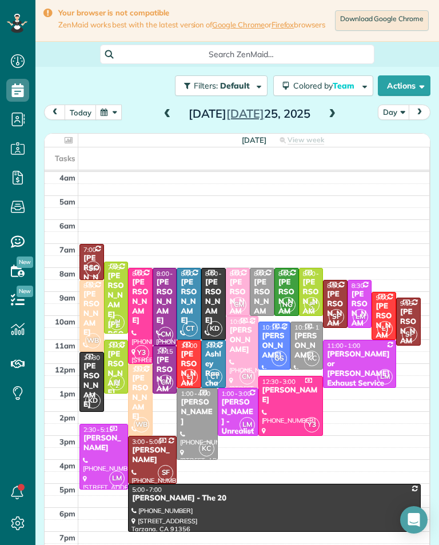
click at [197, 350] on div "Elaine Ting" at bounding box center [189, 374] width 18 height 48
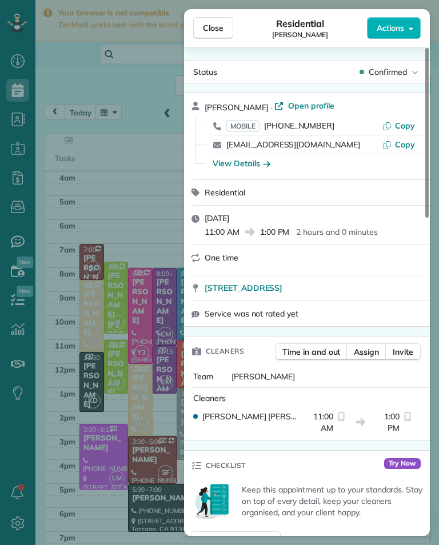
click at [320, 127] on span "(626) 203-9988" at bounding box center [299, 126] width 70 height 10
click at [98, 182] on div "Close Residential Elaine Ting Actions Status Confirmed Elaine Ting · Open profi…" at bounding box center [219, 272] width 439 height 545
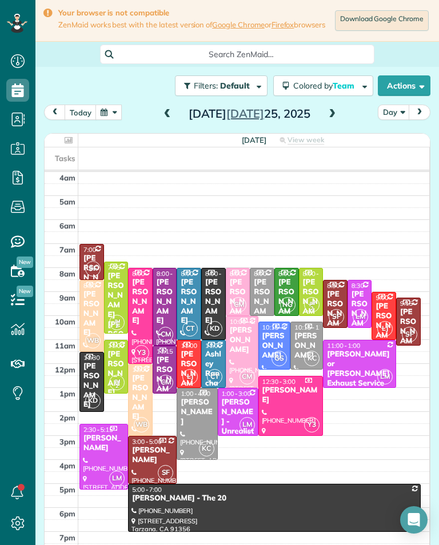
click at [110, 105] on button "button" at bounding box center [108, 112] width 26 height 15
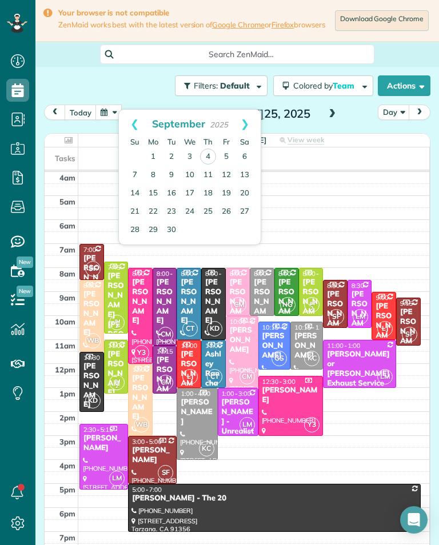
click at [129, 110] on link "Prev" at bounding box center [134, 124] width 31 height 29
click at [125, 110] on link "Prev" at bounding box center [134, 124] width 31 height 29
click at [233, 184] on link "18" at bounding box center [226, 193] width 18 height 18
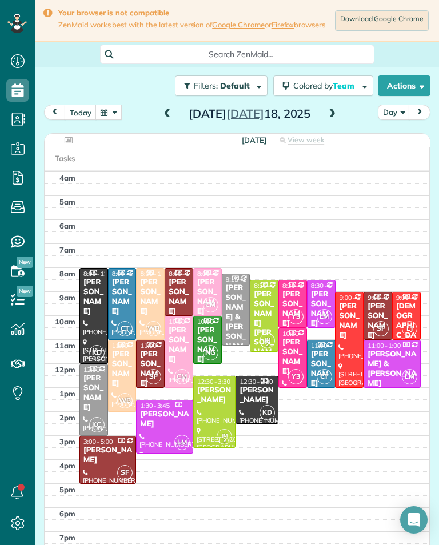
click at [263, 388] on div "Cristobal Tapia Montt" at bounding box center [257, 395] width 36 height 19
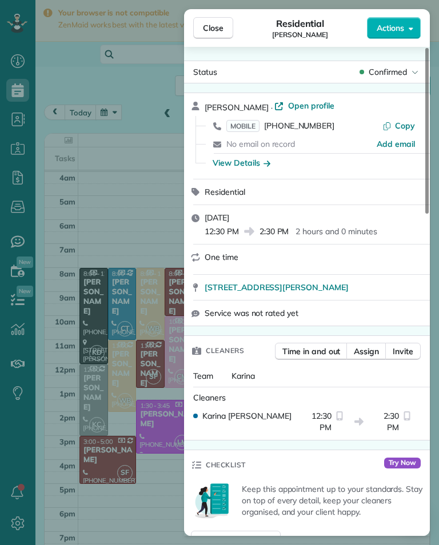
click at [304, 130] on span "(310) 779-9103" at bounding box center [299, 126] width 70 height 10
click at [106, 110] on div "Close Residential Cristobal Tapia Montt Actions Status Confirmed Cristobal Tapi…" at bounding box center [219, 272] width 439 height 545
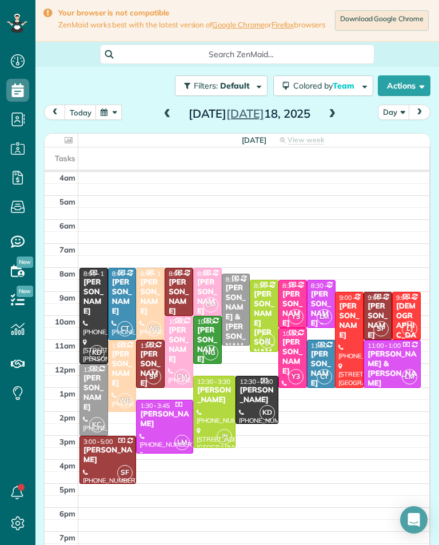
click at [97, 291] on div "Jessica Olson" at bounding box center [94, 297] width 22 height 39
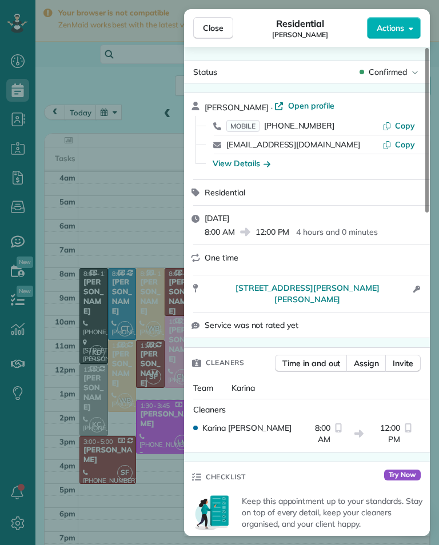
click at [315, 127] on span "(801) 258-1205" at bounding box center [299, 126] width 70 height 10
click at [93, 184] on div "Close Residential Jessica Olson Actions Status Confirmed Jessica Olson · Open p…" at bounding box center [219, 272] width 439 height 545
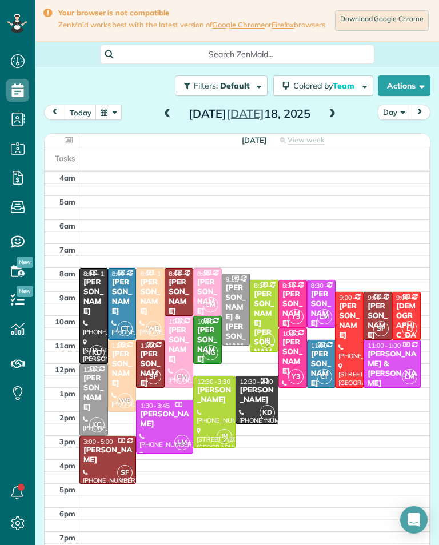
click at [107, 105] on button "button" at bounding box center [108, 112] width 26 height 15
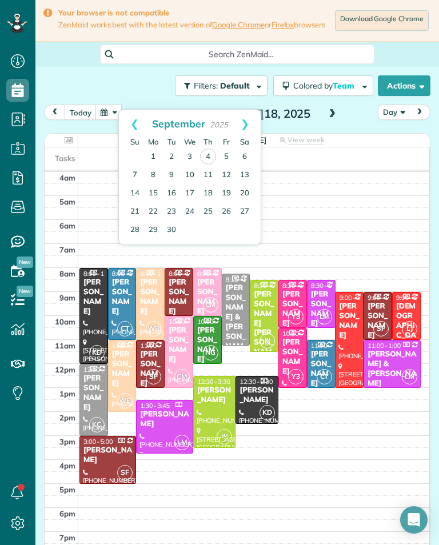
click at [121, 115] on link "Prev" at bounding box center [134, 124] width 31 height 29
click at [113, 111] on button "button" at bounding box center [108, 112] width 26 height 15
click at [231, 166] on link "12" at bounding box center [226, 175] width 18 height 18
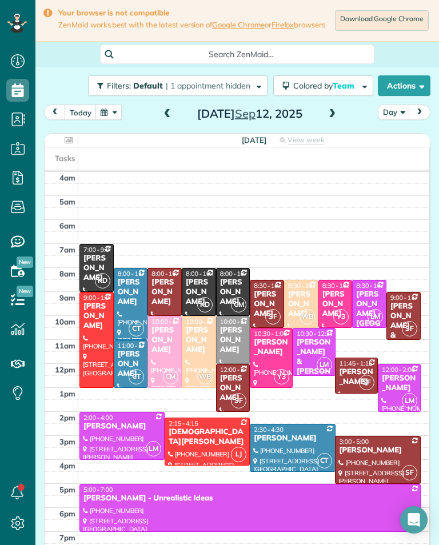
click at [107, 111] on button "button" at bounding box center [108, 112] width 26 height 15
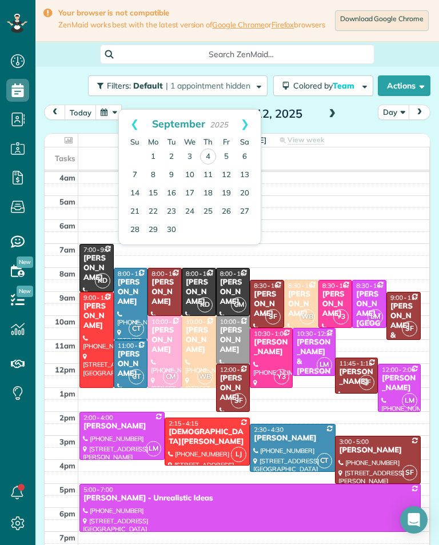
click at [409, 220] on td at bounding box center [253, 226] width 351 height 12
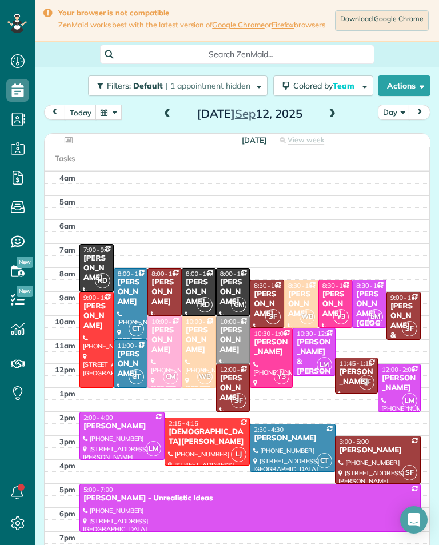
click at [105, 109] on button "button" at bounding box center [108, 112] width 26 height 15
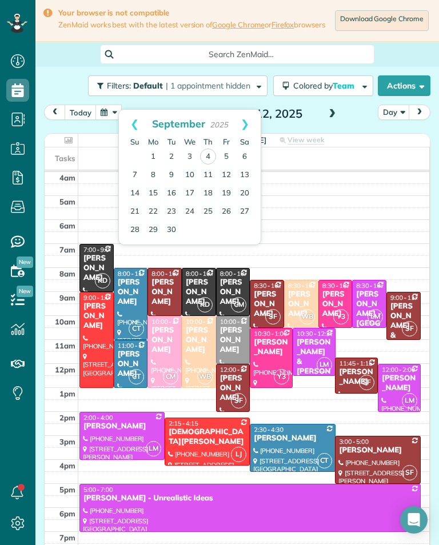
click at [129, 111] on link "Prev" at bounding box center [134, 124] width 31 height 29
click at [129, 112] on link "Prev" at bounding box center [134, 124] width 31 height 29
click at [227, 147] on link "4" at bounding box center [226, 156] width 18 height 18
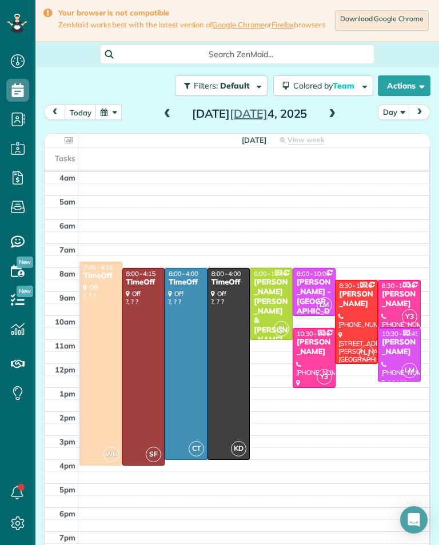
click at [112, 106] on button "button" at bounding box center [108, 112] width 26 height 15
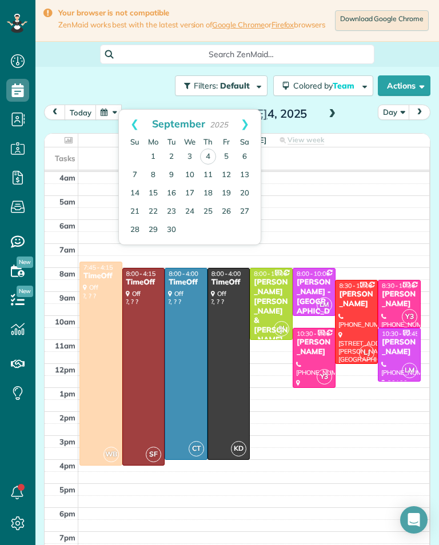
click at [127, 113] on link "Prev" at bounding box center [134, 124] width 31 height 29
click at [133, 113] on link "Prev" at bounding box center [134, 124] width 31 height 29
click at [134, 111] on link "Prev" at bounding box center [134, 124] width 31 height 29
click at [226, 202] on link "27" at bounding box center [226, 211] width 18 height 18
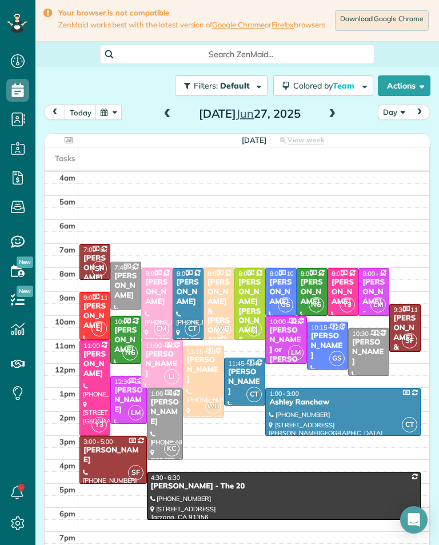
click at [88, 302] on div "[PERSON_NAME]" at bounding box center [95, 316] width 24 height 29
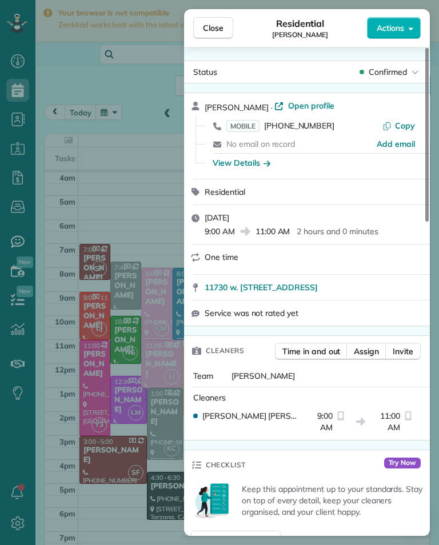
click at [314, 131] on span "MOBILE (925) 918-1174" at bounding box center [280, 125] width 108 height 11
click at [224, 18] on button "Close" at bounding box center [213, 28] width 40 height 22
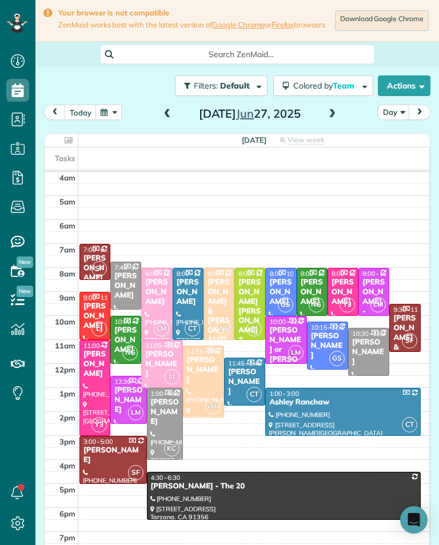
click at [82, 105] on button "today" at bounding box center [81, 112] width 32 height 15
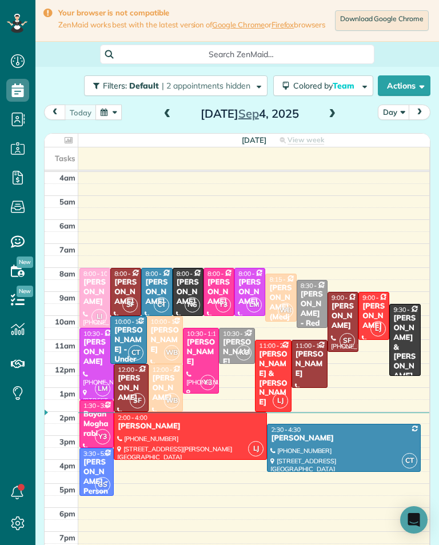
click at [334, 112] on span at bounding box center [332, 114] width 13 height 17
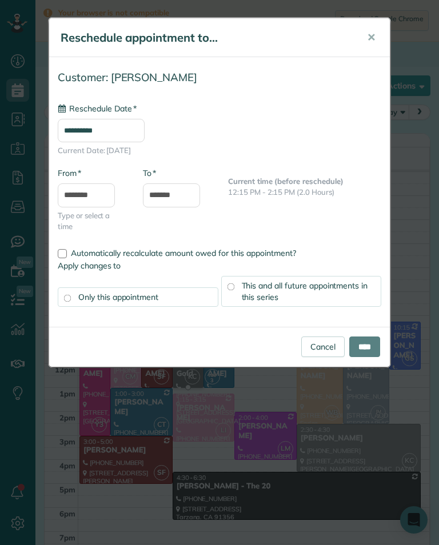
type input "**********"
click at [368, 345] on input "****" at bounding box center [364, 346] width 31 height 21
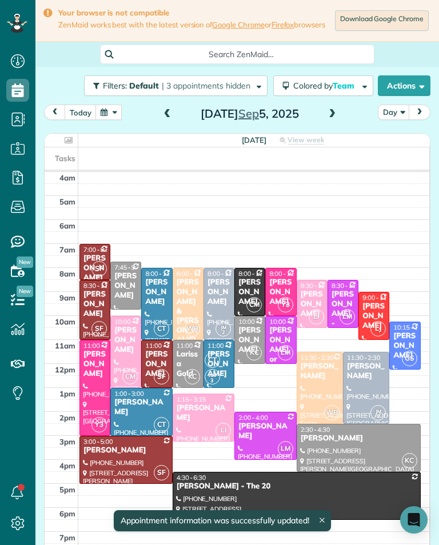
click at [185, 350] on div "Larissa Gold" at bounding box center [188, 364] width 24 height 29
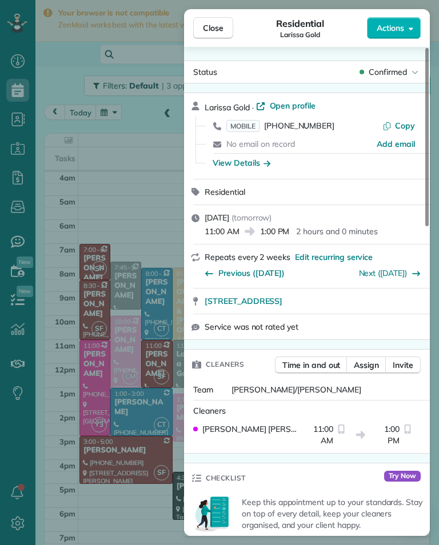
click at [363, 372] on button "Assign" at bounding box center [366, 364] width 40 height 17
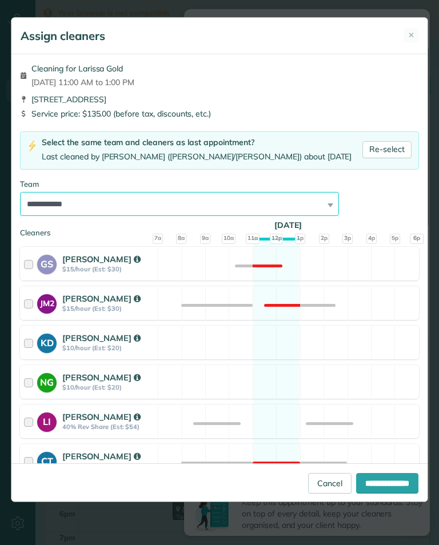
click at [283, 210] on select "**********" at bounding box center [179, 204] width 319 height 24
select select "**"
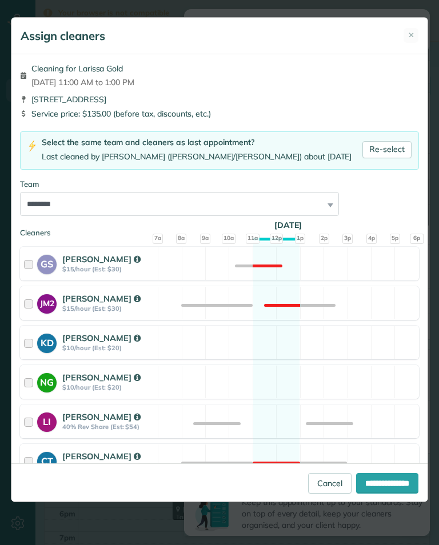
click at [383, 494] on input "**********" at bounding box center [387, 483] width 62 height 21
type input "**********"
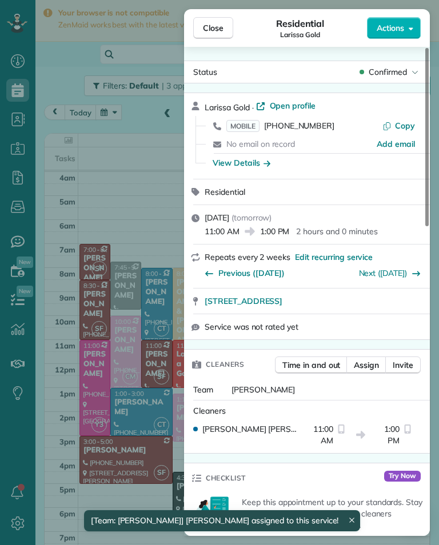
click at [146, 431] on div "Close Residential Larissa Gold Actions Status Confirmed Larissa Gold · Open pro…" at bounding box center [219, 272] width 439 height 545
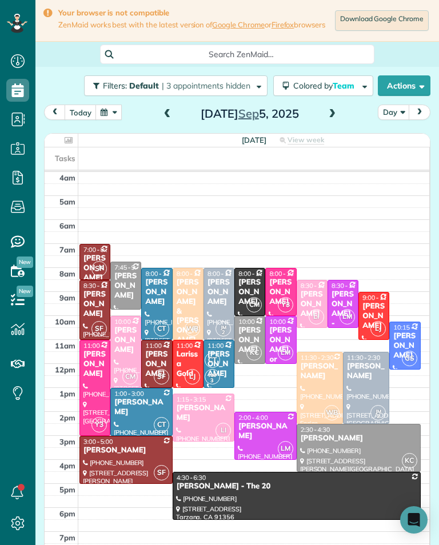
scroll to position [563, 35]
click at [102, 110] on button "button" at bounding box center [108, 112] width 26 height 15
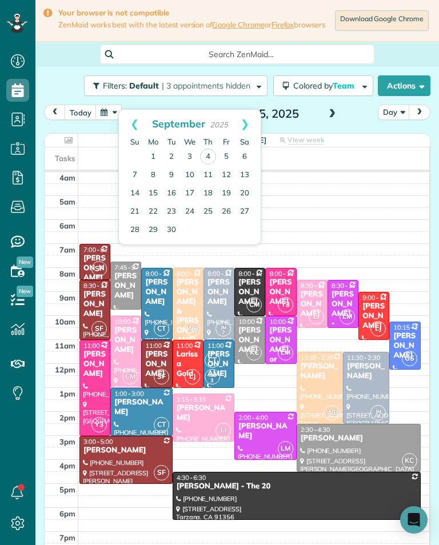
click at [229, 166] on link "12" at bounding box center [226, 175] width 18 height 18
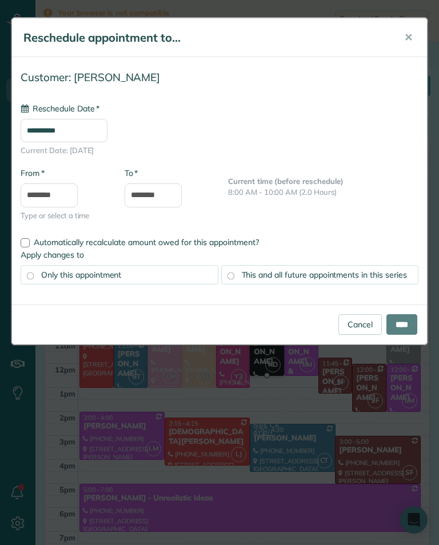
type input "**********"
click at [401, 323] on input "****" at bounding box center [401, 324] width 31 height 21
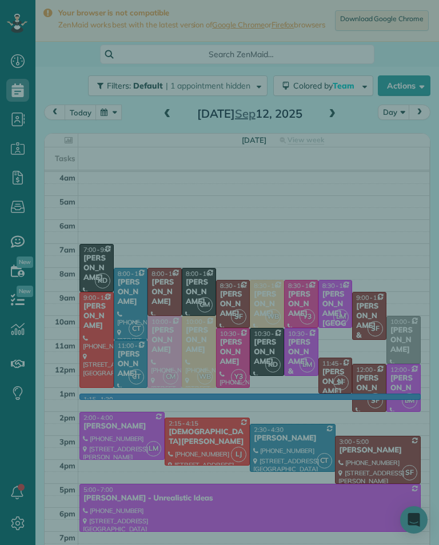
click at [300, 390] on div at bounding box center [219, 272] width 439 height 545
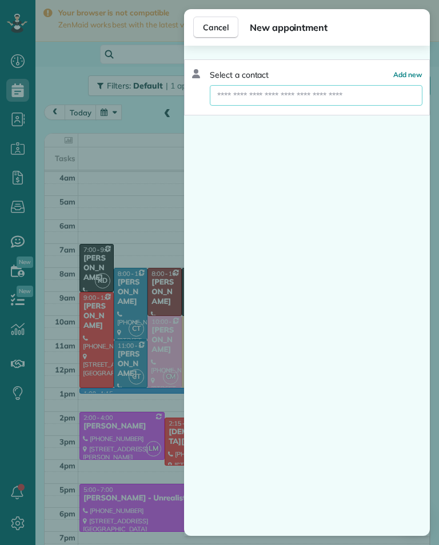
click at [325, 94] on input "text" at bounding box center [316, 95] width 213 height 21
type input "******"
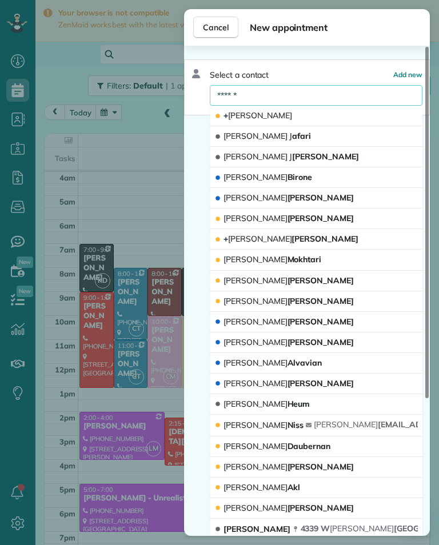
click at [337, 140] on button "Sara J afari" at bounding box center [316, 136] width 213 height 21
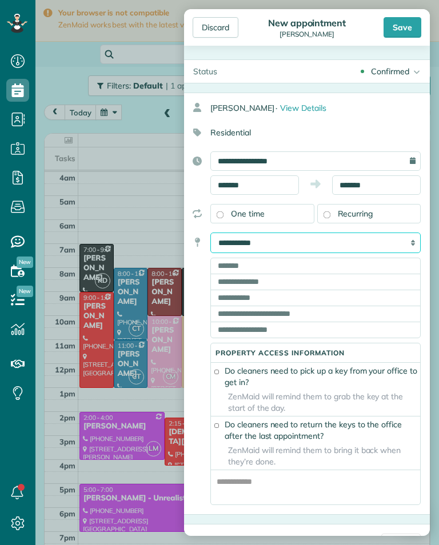
click at [358, 245] on select "**********" at bounding box center [315, 243] width 210 height 21
select select "*******"
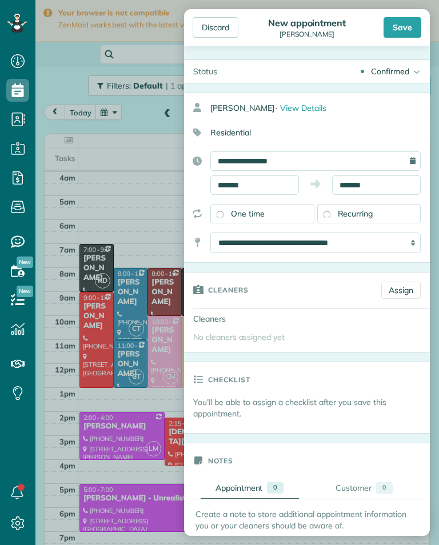
click at [411, 283] on link "Assign" at bounding box center [400, 290] width 39 height 17
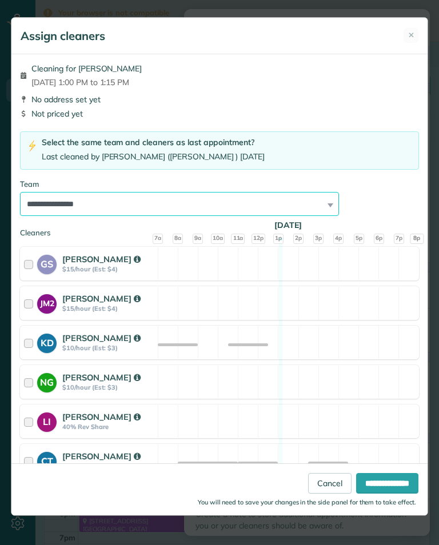
click at [292, 203] on select "**********" at bounding box center [179, 204] width 319 height 24
select select "***"
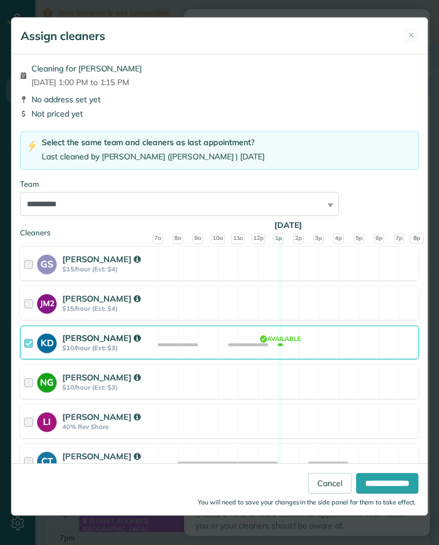
click at [397, 494] on input "**********" at bounding box center [387, 483] width 62 height 21
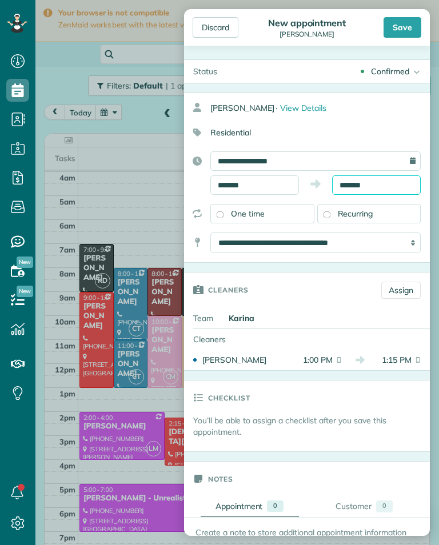
click at [379, 178] on input "*******" at bounding box center [376, 184] width 89 height 19
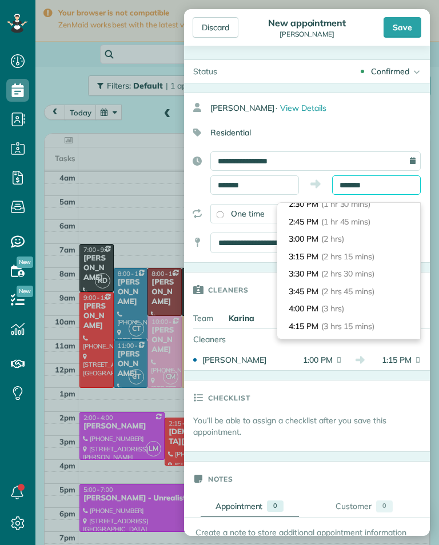
scroll to position [107, 0]
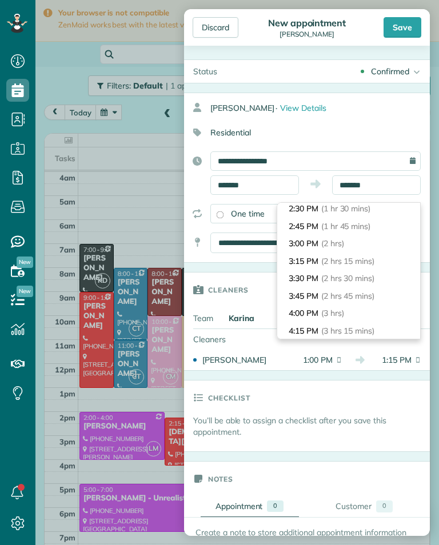
click at [361, 235] on li "3:00 PM (2 hrs)" at bounding box center [348, 244] width 143 height 18
type input "*******"
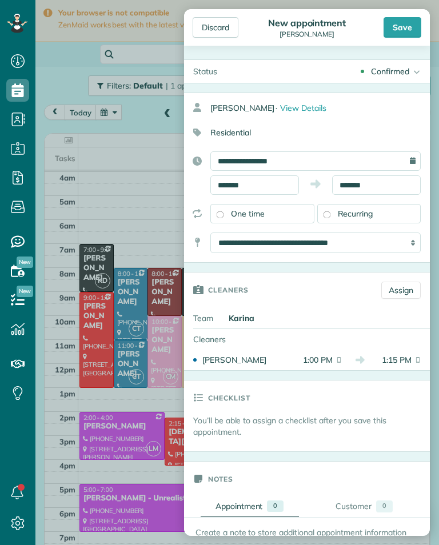
click at [401, 24] on div "Save" at bounding box center [402, 27] width 38 height 21
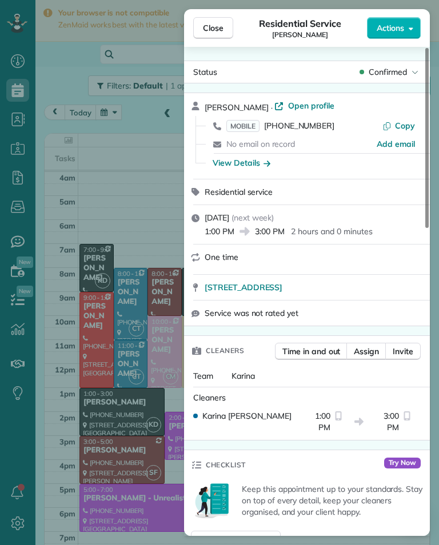
click at [112, 328] on div "Close Residential Service Sara Jafari Actions Status Confirmed Sara Jafari · Op…" at bounding box center [219, 272] width 439 height 545
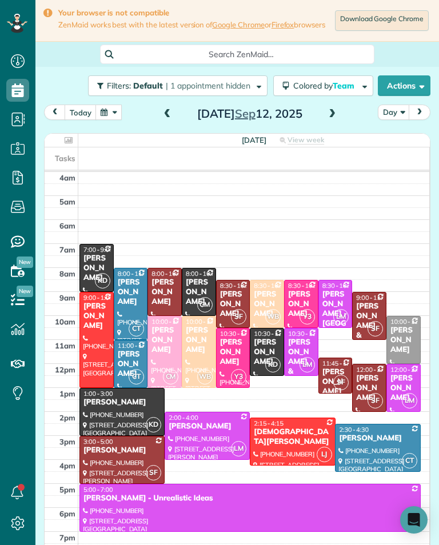
scroll to position [563, 35]
click at [75, 105] on button "today" at bounding box center [81, 112] width 32 height 15
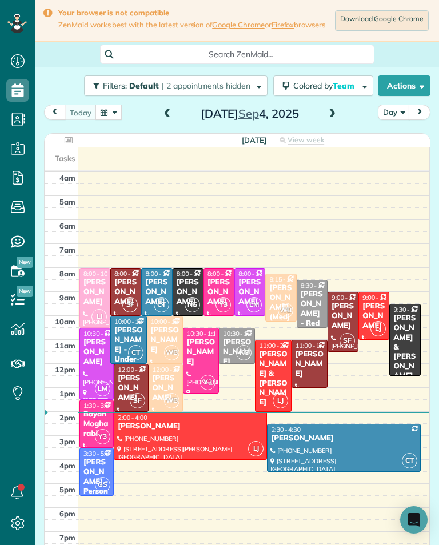
click at [328, 109] on span at bounding box center [332, 114] width 13 height 10
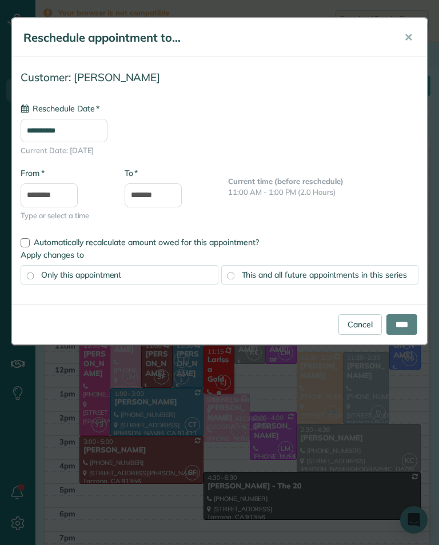
type input "**********"
click at [68, 205] on body "Dashboard Scheduling Calendar View List View Dispatch View - Weekly scheduling …" at bounding box center [219, 272] width 439 height 545
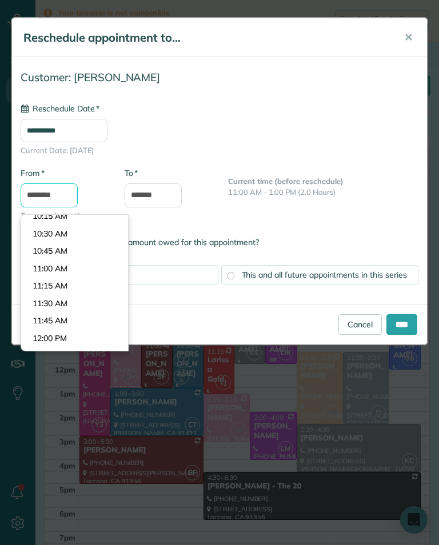
scroll to position [711, 0]
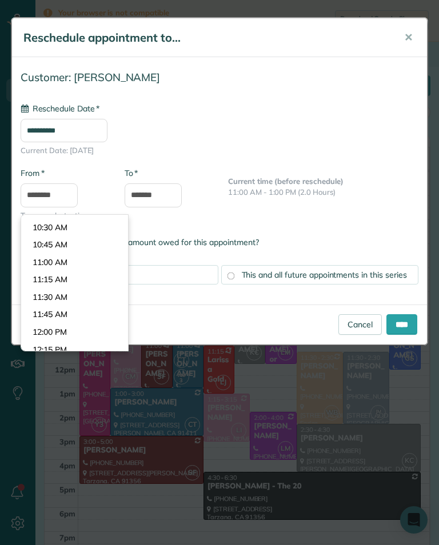
click at [82, 237] on body "Dashboard Scheduling Calendar View List View Dispatch View - Weekly scheduling …" at bounding box center [219, 272] width 439 height 545
type input "********"
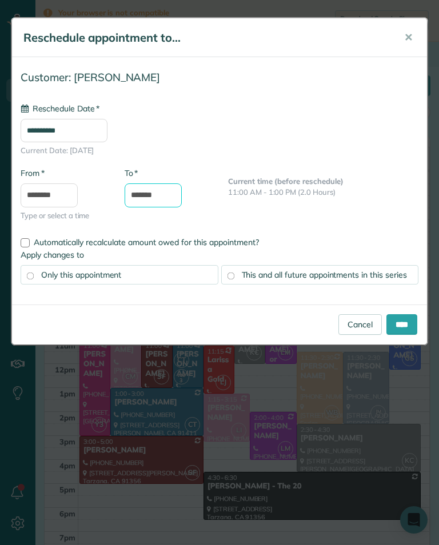
click at [155, 200] on input "*******" at bounding box center [153, 195] width 57 height 24
click at [342, 227] on div "**********" at bounding box center [219, 149] width 415 height 167
click at [175, 197] on input "*******" at bounding box center [153, 195] width 57 height 24
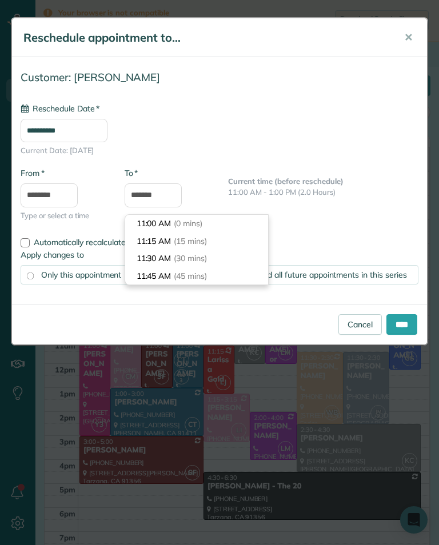
click at [238, 267] on li "11:45 AM (45 mins)" at bounding box center [196, 276] width 143 height 18
type input "********"
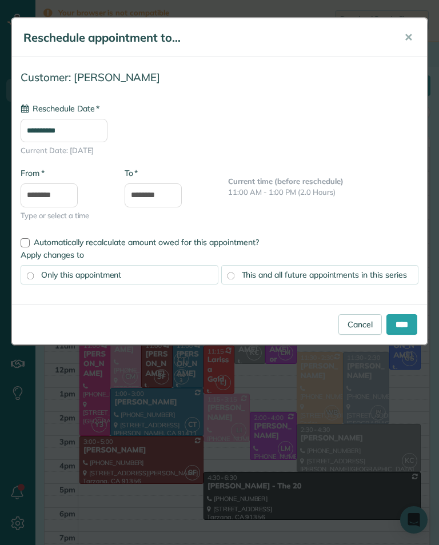
click at [384, 218] on div "**********" at bounding box center [219, 149] width 415 height 167
click at [353, 324] on link "Cancel" at bounding box center [359, 324] width 43 height 21
type input "**********"
click at [175, 201] on input "*******" at bounding box center [153, 195] width 57 height 24
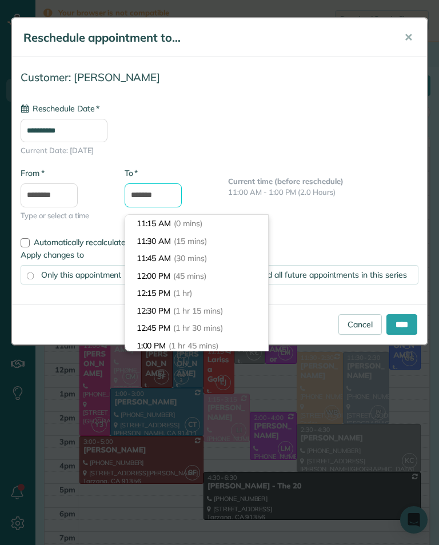
scroll to position [120, 0]
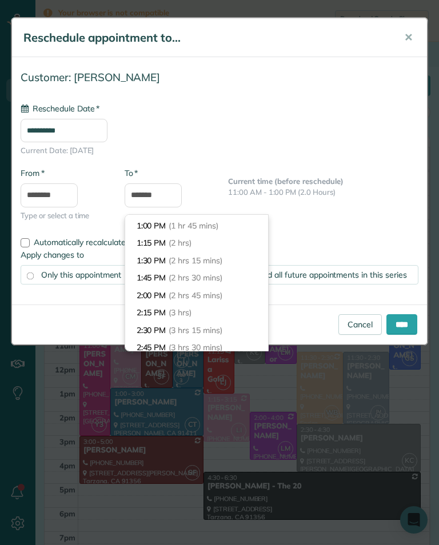
click at [220, 304] on li "2:15 PM (3 hrs)" at bounding box center [196, 313] width 143 height 18
type input "*******"
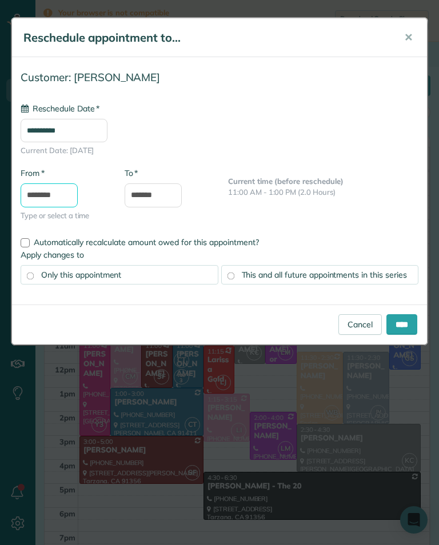
click at [76, 202] on body "Dashboard Scheduling Calendar View List View Dispatch View - Weekly scheduling …" at bounding box center [219, 272] width 439 height 545
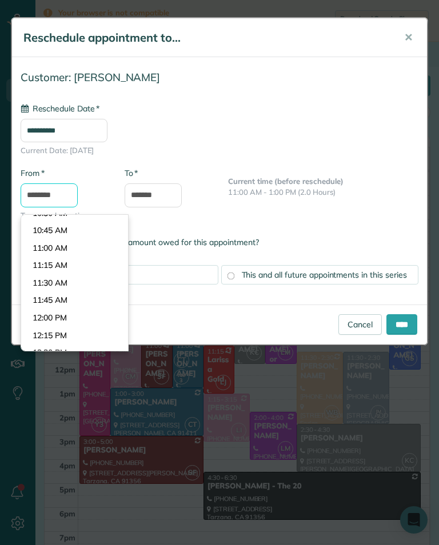
scroll to position [726, 0]
click at [79, 256] on li "11:15 AM" at bounding box center [74, 265] width 107 height 18
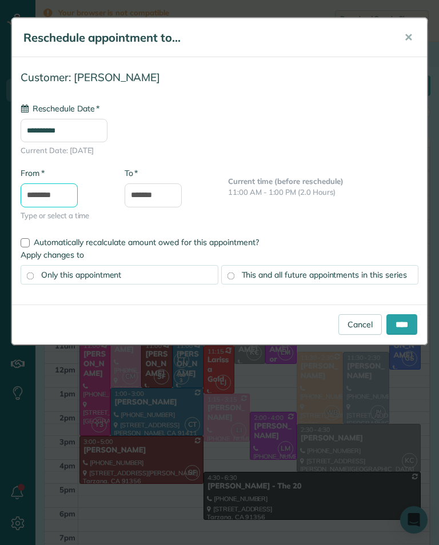
click at [69, 197] on input "********" at bounding box center [49, 195] width 57 height 24
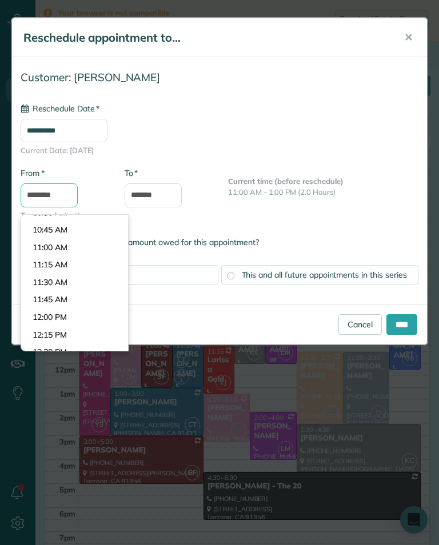
scroll to position [737, 0]
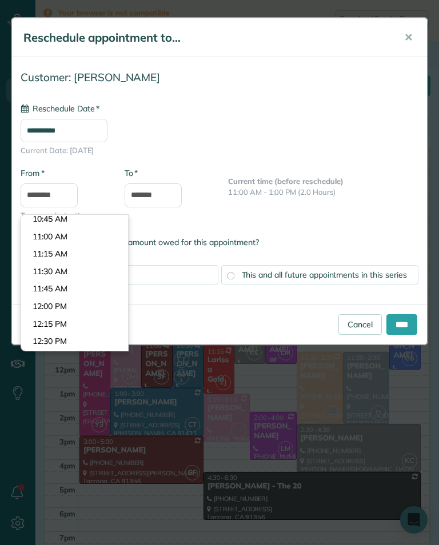
click at [72, 206] on body "Dashboard Scheduling Calendar View List View Dispatch View - Weekly scheduling …" at bounding box center [219, 272] width 439 height 545
type input "********"
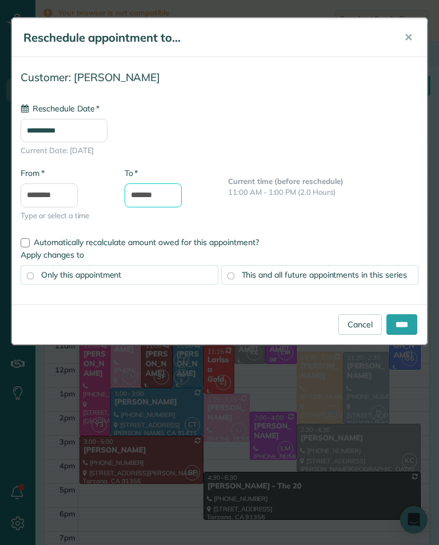
click at [175, 191] on input "*******" at bounding box center [153, 195] width 57 height 24
click at [359, 235] on div "Automatically recalculate amount owed for this appointment?" at bounding box center [219, 241] width 415 height 17
click at [399, 327] on input "****" at bounding box center [401, 324] width 31 height 21
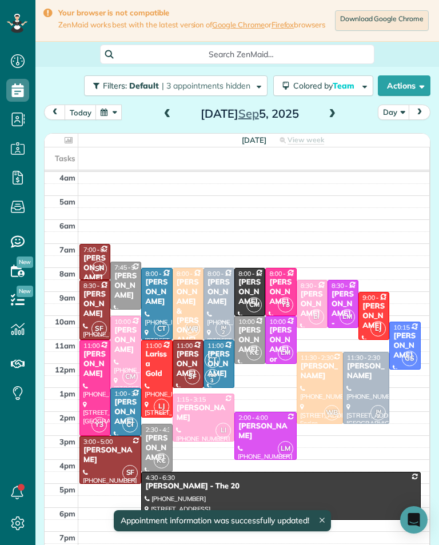
click at [160, 355] on div "Larissa Gold" at bounding box center [157, 364] width 24 height 29
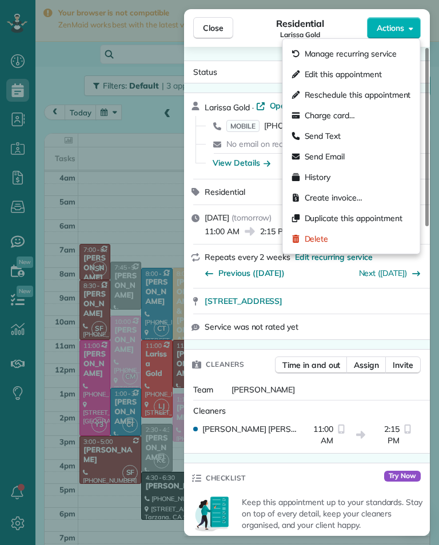
click at [385, 74] on div "Edit this appointment" at bounding box center [351, 74] width 128 height 21
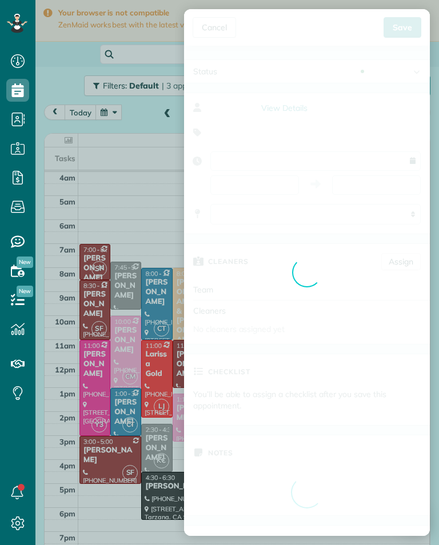
type input "**********"
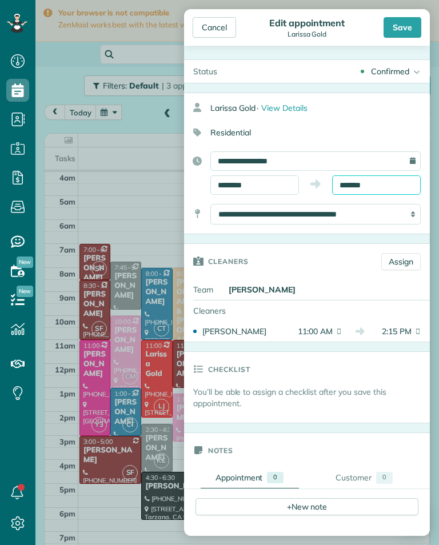
click at [383, 186] on input "*******" at bounding box center [376, 184] width 89 height 19
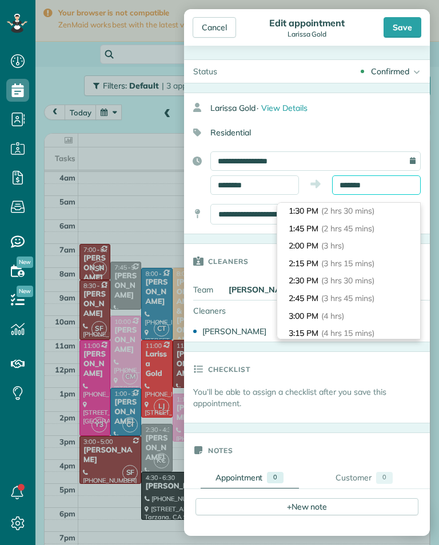
scroll to position [175, 0]
click at [366, 237] on li "2:00 PM (3 hrs)" at bounding box center [348, 246] width 143 height 18
type input "*******"
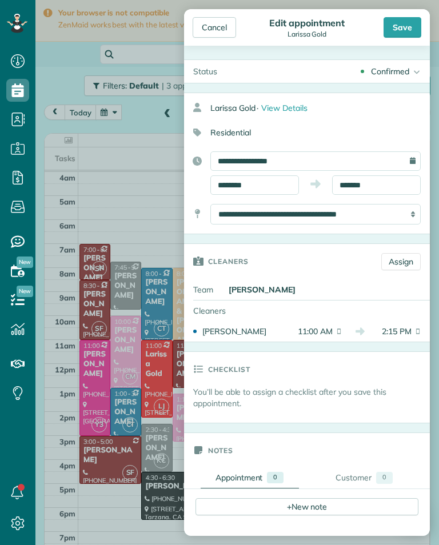
click at [417, 25] on div "Save" at bounding box center [402, 27] width 38 height 21
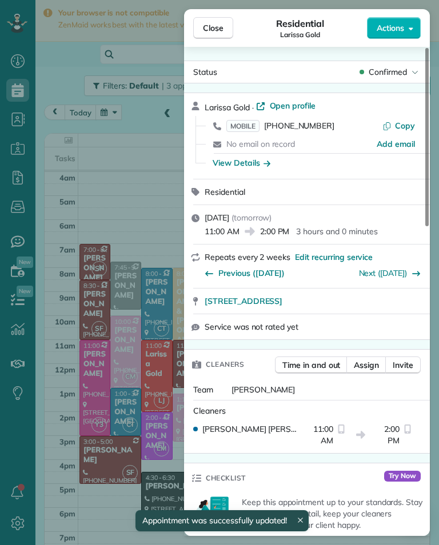
click at [143, 400] on div "Close Residential Larissa Gold Actions Status Confirmed Larissa Gold · Open pro…" at bounding box center [219, 272] width 439 height 545
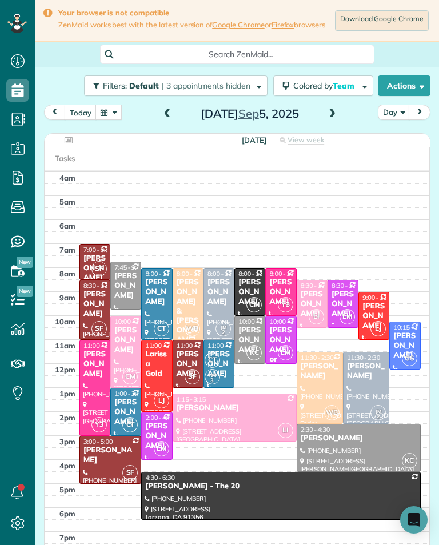
click at [382, 302] on div "[PERSON_NAME]" at bounding box center [374, 316] width 24 height 29
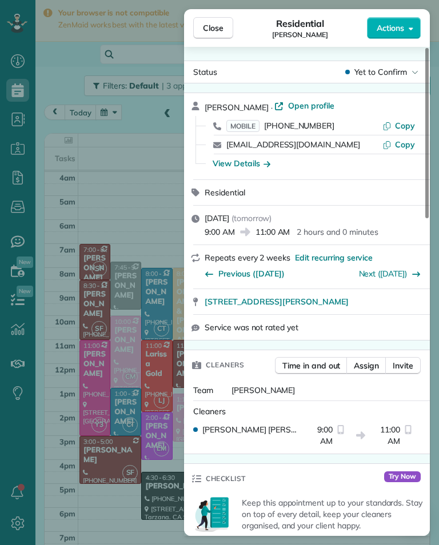
click at [156, 281] on div "Close Residential Karen Hostettler Actions Status Yet to Confirm Karen Hostettl…" at bounding box center [219, 272] width 439 height 545
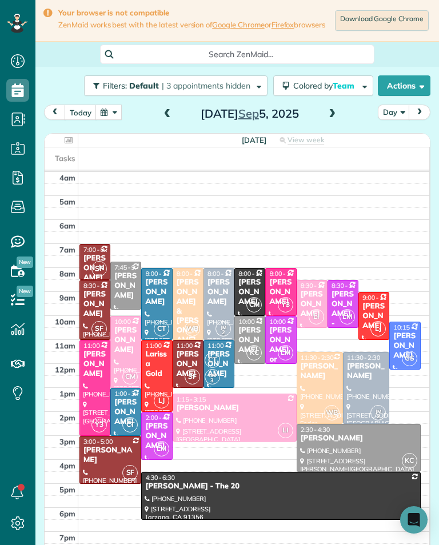
click at [327, 120] on div "today Day Friday Sep 5, 2025 Friday View week $3,340.00 61 Man Hours 27 Appoint…" at bounding box center [237, 334] width 386 height 459
click at [334, 106] on span at bounding box center [332, 114] width 13 height 17
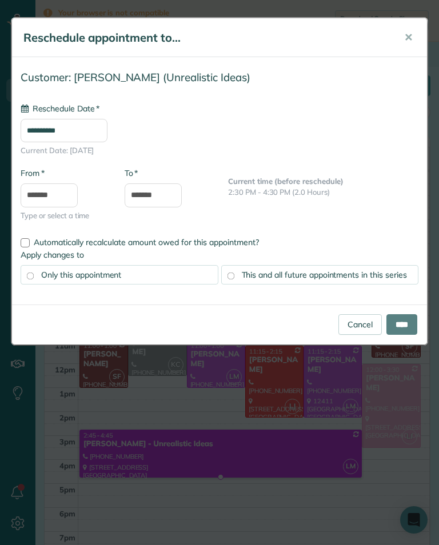
type input "**********"
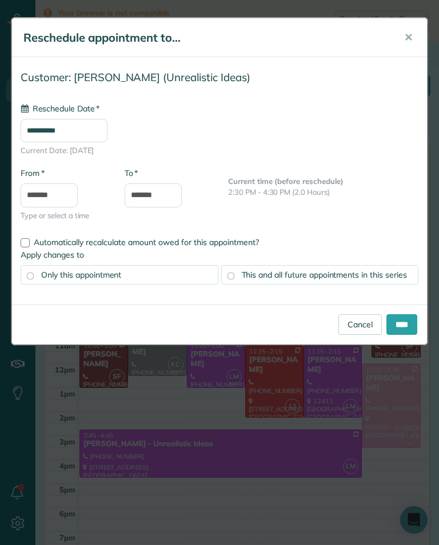
click at [346, 278] on span "This and all future appointments in this series" at bounding box center [324, 275] width 165 height 10
click at [415, 330] on input "****" at bounding box center [401, 324] width 31 height 21
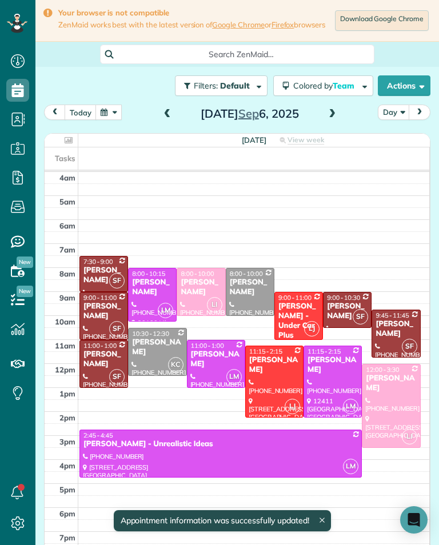
click at [117, 105] on button "button" at bounding box center [108, 112] width 26 height 15
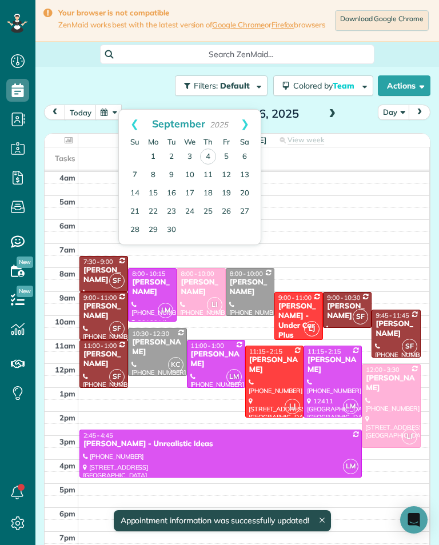
click at [250, 166] on link "13" at bounding box center [244, 175] width 18 height 18
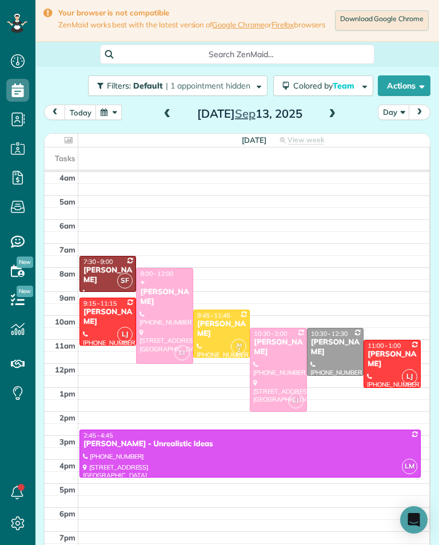
click at [114, 105] on button "button" at bounding box center [108, 112] width 26 height 15
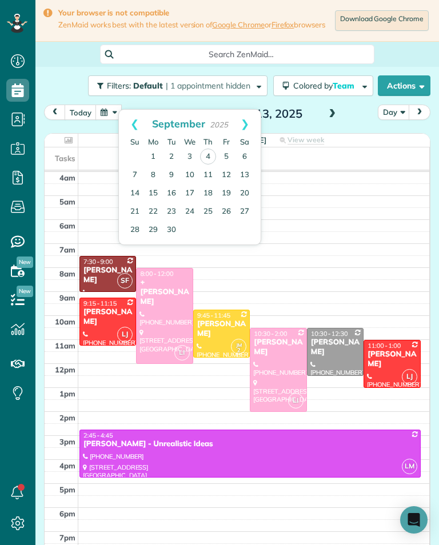
click at [248, 148] on link "6" at bounding box center [244, 157] width 18 height 18
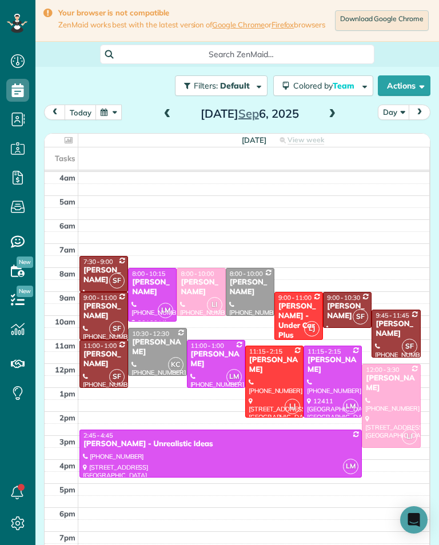
click at [162, 109] on span at bounding box center [167, 114] width 13 height 10
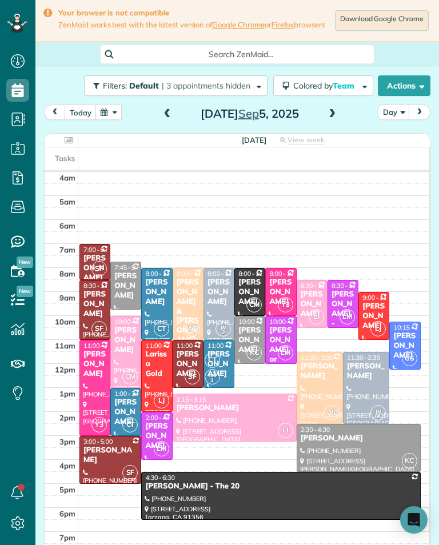
scroll to position [563, 35]
click at [155, 356] on div "Larissa Gold" at bounding box center [157, 364] width 24 height 29
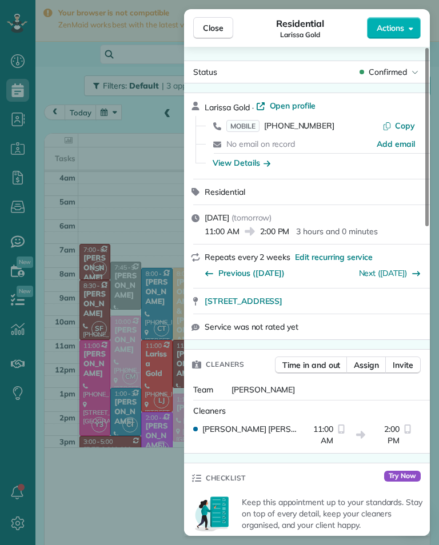
scroll to position [563, 35]
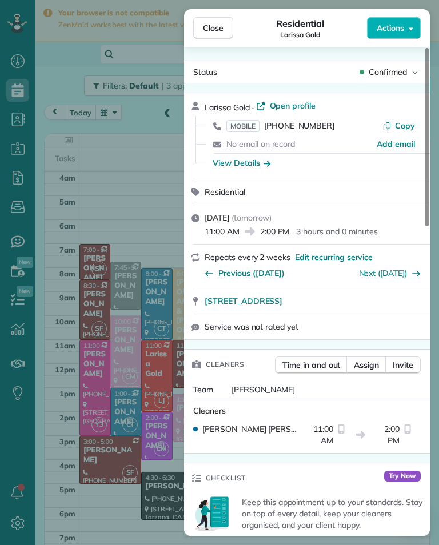
click at [94, 138] on div "Close Residential Larissa Gold Actions Status Confirmed Larissa Gold · Open pro…" at bounding box center [219, 272] width 439 height 545
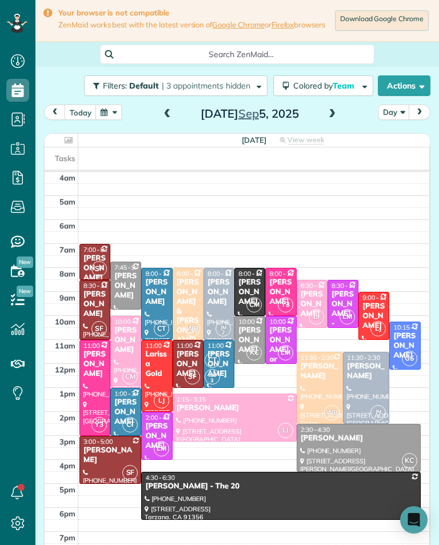
scroll to position [563, 35]
click at [111, 172] on div "4am 5am 6am 7am 8am 9am 10am 11am 12pm 1pm 2pm 3pm 4pm 5pm 6pm 7pm 8pm SF 7:00 …" at bounding box center [237, 395] width 384 height 446
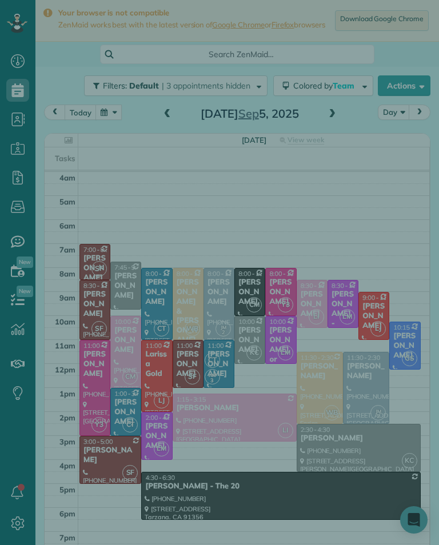
click at [105, 103] on div at bounding box center [219, 272] width 439 height 545
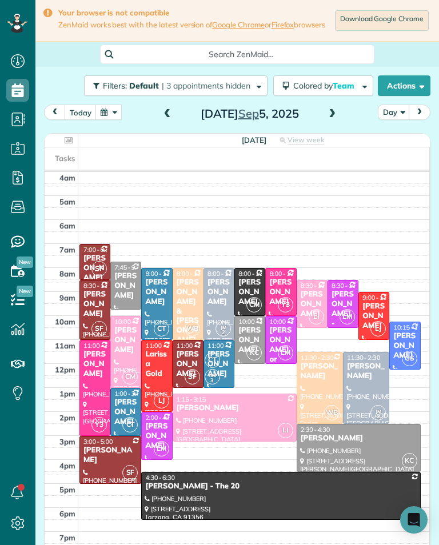
click at [110, 105] on button "button" at bounding box center [108, 112] width 26 height 15
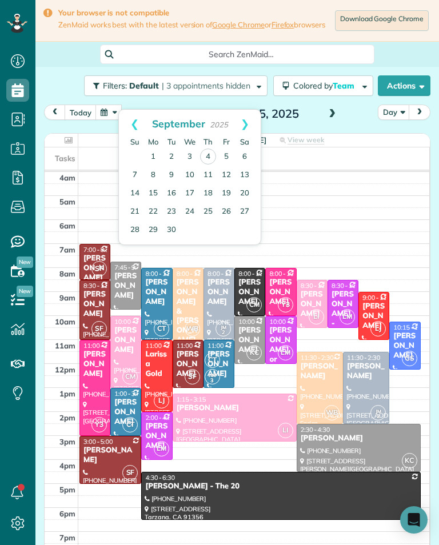
click at [232, 166] on link "12" at bounding box center [226, 175] width 18 height 18
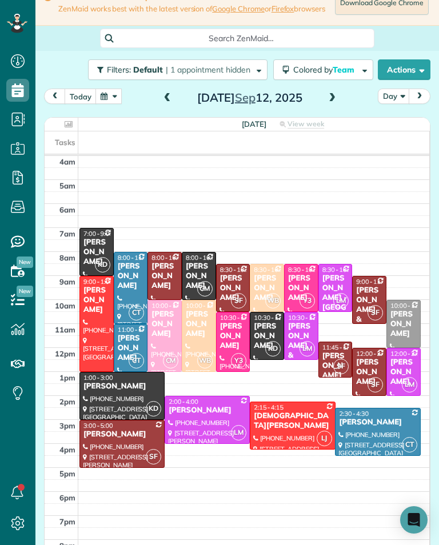
scroll to position [7, 0]
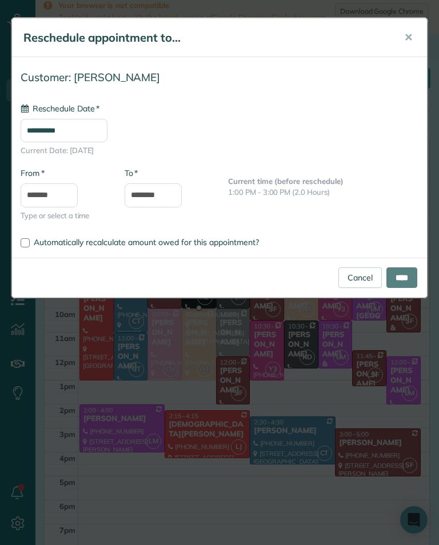
type input "**********"
click at [407, 281] on input "****" at bounding box center [401, 277] width 31 height 21
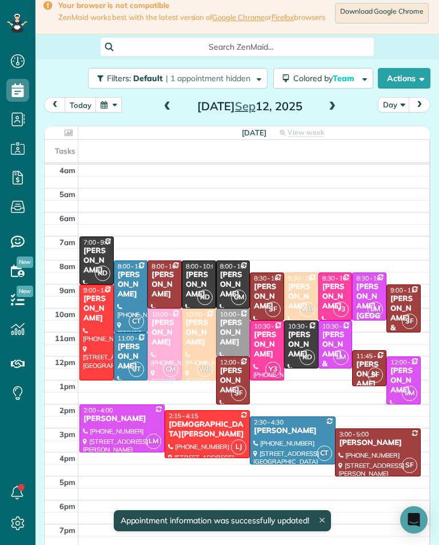
click at [205, 270] on div "Sara Jafari" at bounding box center [198, 284] width 27 height 29
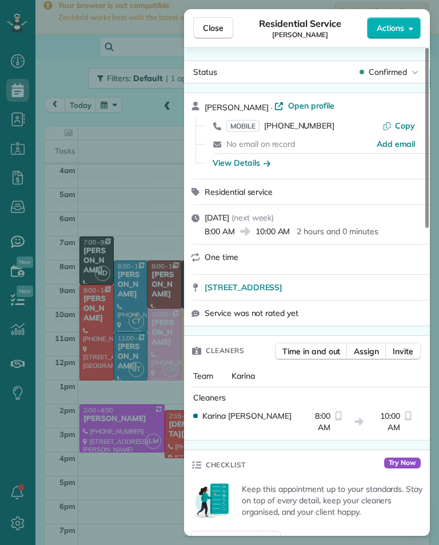
click at [366, 351] on span "Assign" at bounding box center [366, 351] width 25 height 11
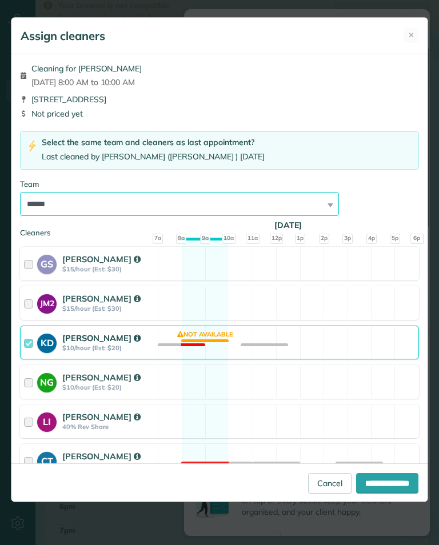
click at [296, 207] on select "**********" at bounding box center [179, 204] width 319 height 24
select select "**"
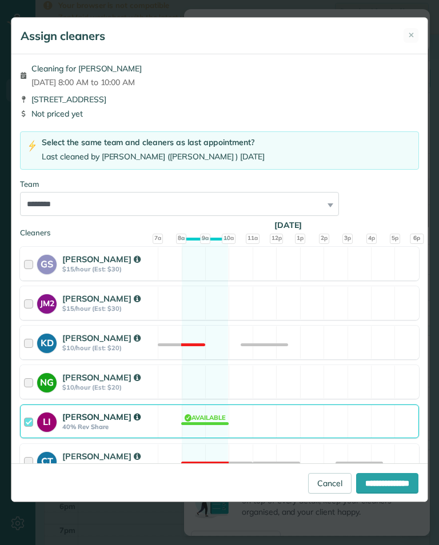
click at [401, 494] on input "**********" at bounding box center [387, 483] width 62 height 21
type input "**********"
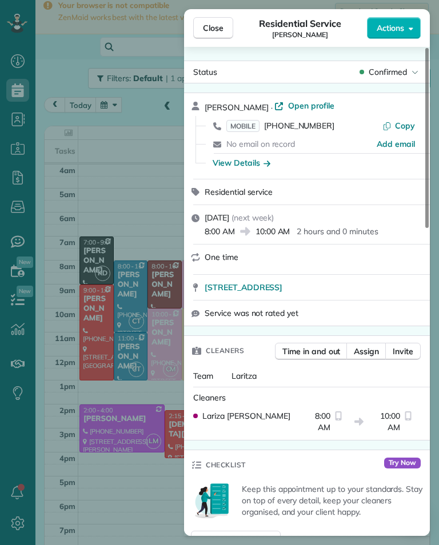
click at [139, 229] on div "Close Residential Service Sara Jafari Actions Status Confirmed Sara Jafari · Op…" at bounding box center [219, 272] width 439 height 545
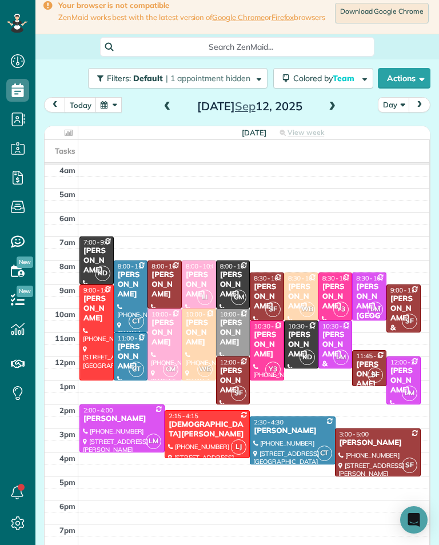
click at [82, 97] on button "today" at bounding box center [81, 104] width 32 height 15
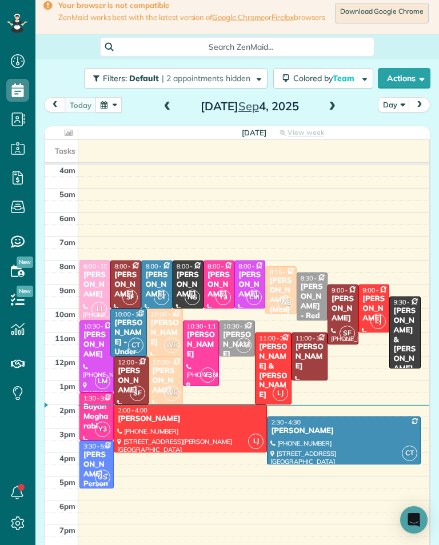
click at [334, 103] on span at bounding box center [332, 106] width 13 height 17
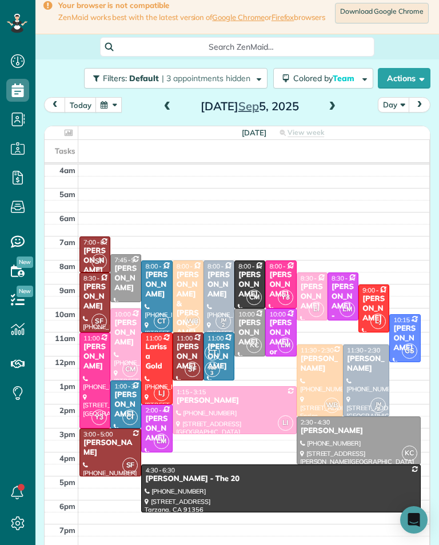
scroll to position [563, 35]
click at [315, 287] on div "[PERSON_NAME]" at bounding box center [312, 296] width 24 height 29
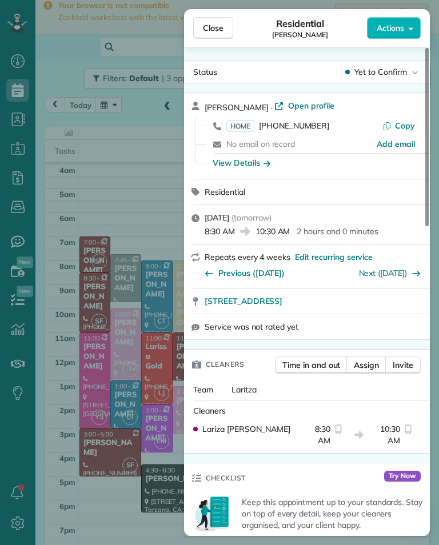
click at [250, 165] on div "View Details" at bounding box center [242, 162] width 58 height 11
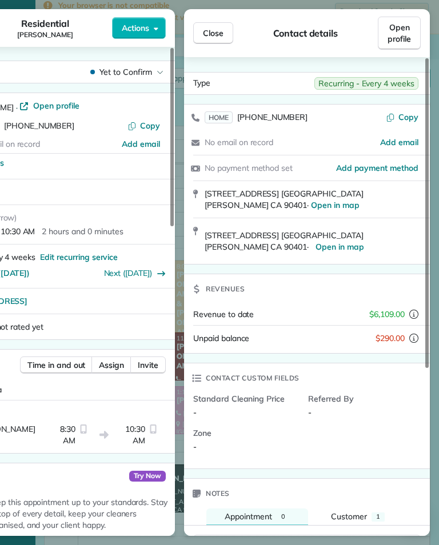
click at [225, 30] on button "Close" at bounding box center [213, 33] width 40 height 22
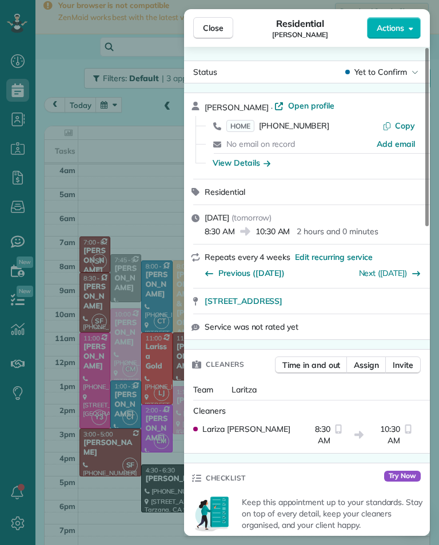
click at [108, 238] on div "Close Residential Melissa Trubo Actions Status Yet to Confirm Melissa Trubo · O…" at bounding box center [219, 272] width 439 height 545
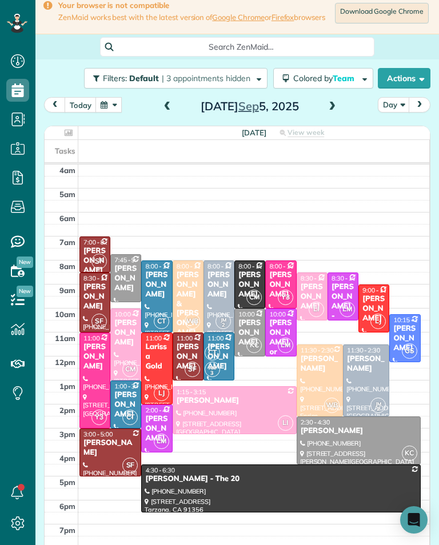
click at [192, 398] on div at bounding box center [234, 410] width 123 height 47
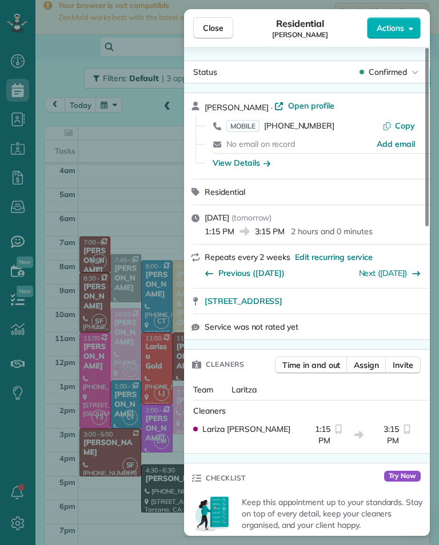
click at [225, 158] on div "View Details" at bounding box center [242, 162] width 58 height 11
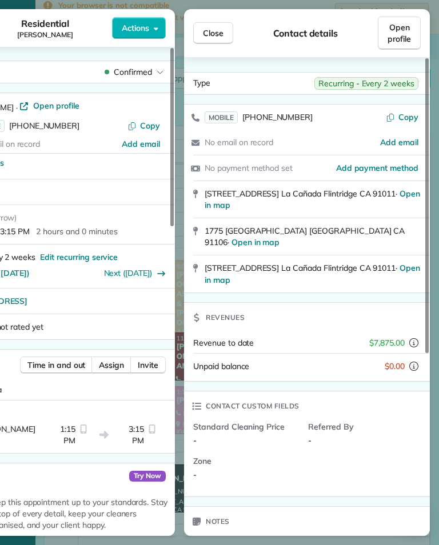
click at [206, 35] on span "Close" at bounding box center [213, 32] width 21 height 11
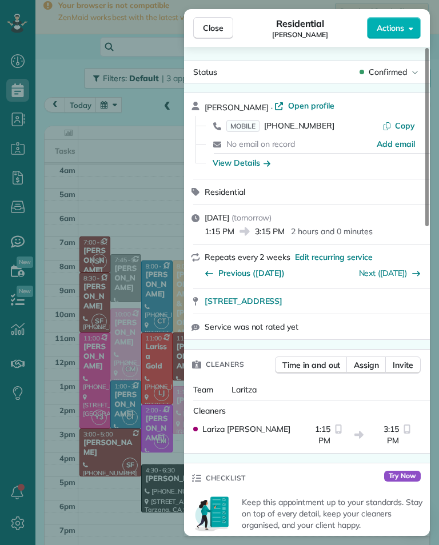
click at [318, 111] on span "Open profile" at bounding box center [311, 105] width 46 height 11
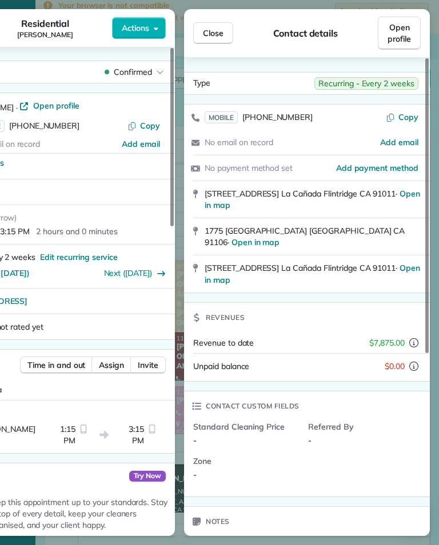
click at [288, 122] on span "MOBILE (612) 703-0638" at bounding box center [259, 116] width 108 height 11
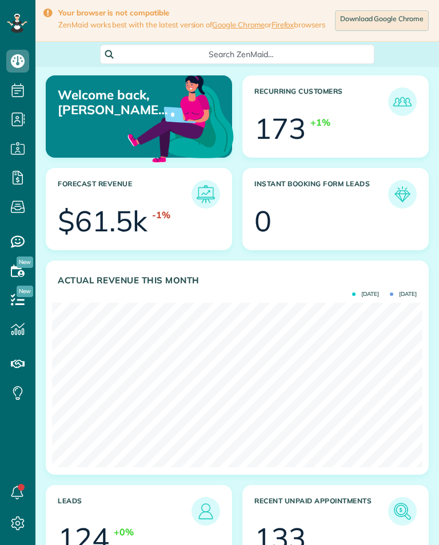
scroll to position [165, 370]
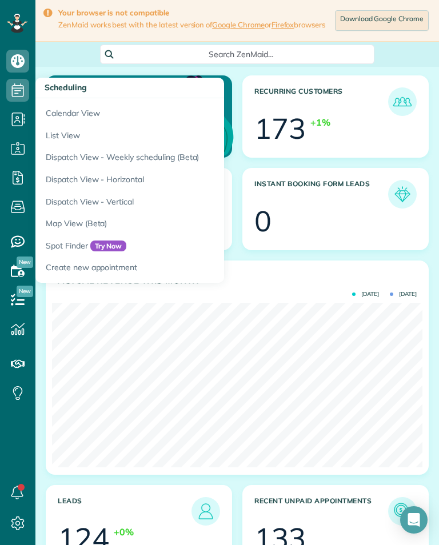
click at [92, 106] on link "Calendar View" at bounding box center [178, 111] width 286 height 26
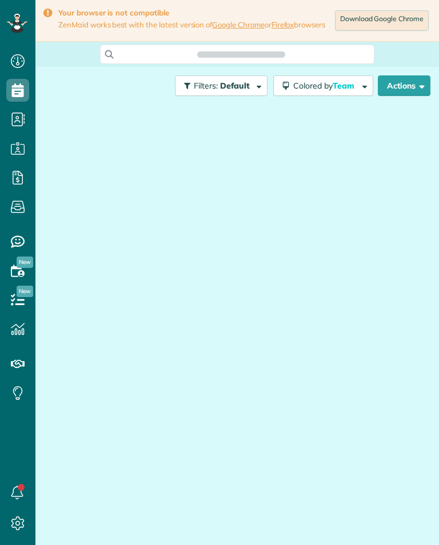
scroll to position [5, 5]
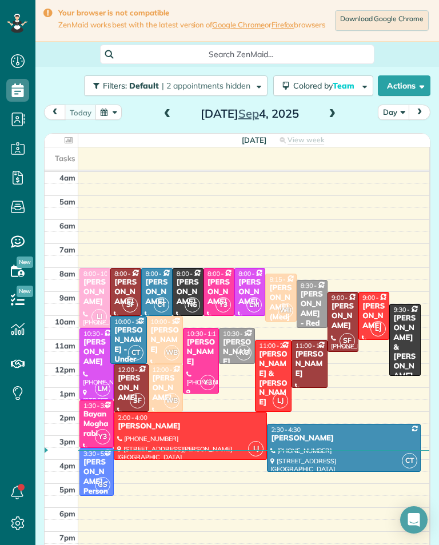
click at [344, 115] on div "[DATE] Day [DATE]" at bounding box center [237, 115] width 386 height 21
click at [336, 115] on span at bounding box center [332, 114] width 13 height 10
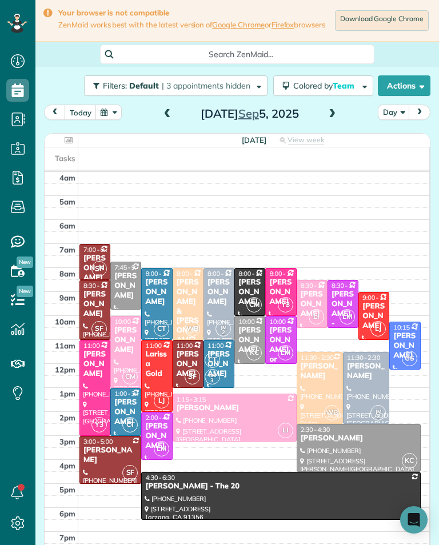
scroll to position [563, 35]
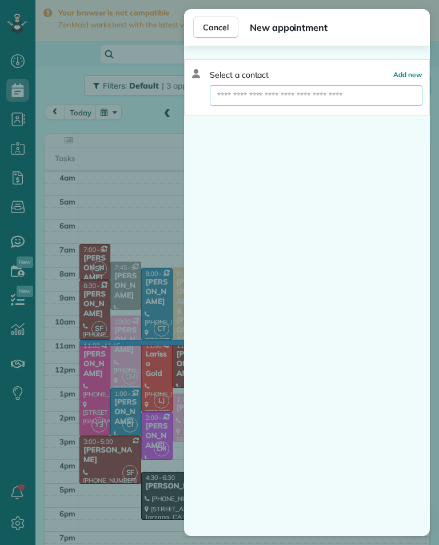
click at [270, 101] on input "text" at bounding box center [316, 95] width 213 height 21
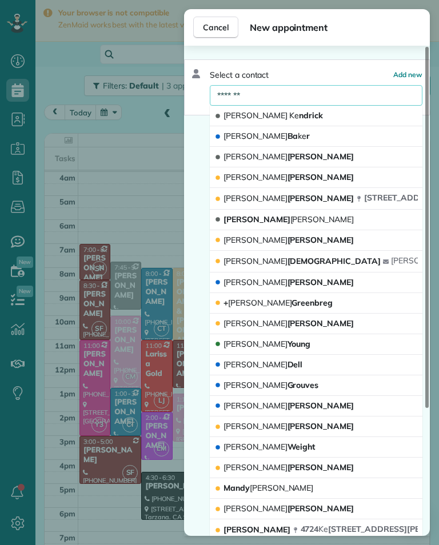
type input "*******"
click at [295, 113] on button "[PERSON_NAME]" at bounding box center [316, 116] width 213 height 21
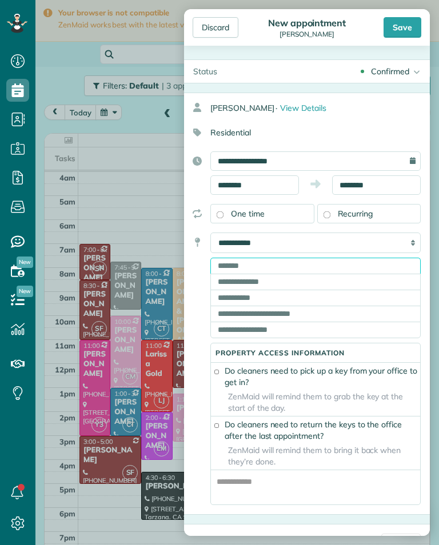
click at [374, 258] on input "text" at bounding box center [315, 266] width 210 height 16
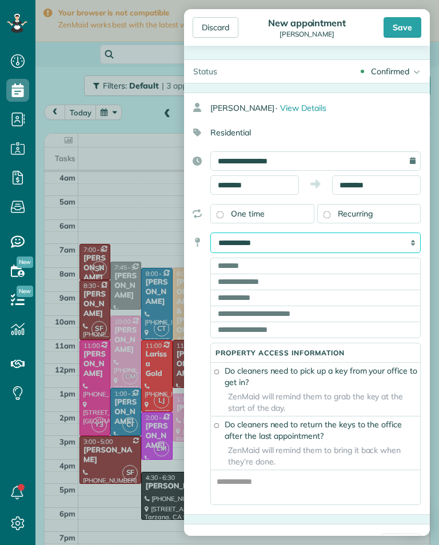
click at [379, 234] on select "**********" at bounding box center [315, 243] width 210 height 21
select select "*******"
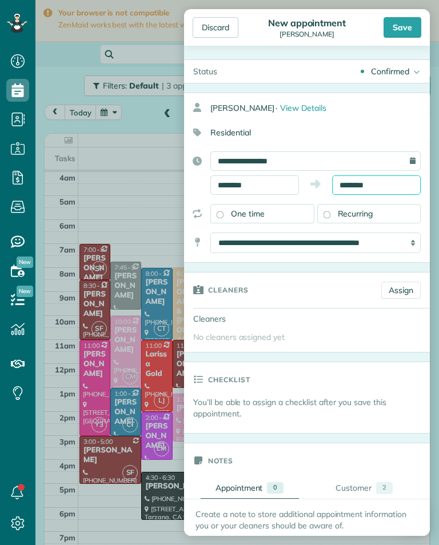
click at [381, 188] on input "********" at bounding box center [376, 184] width 89 height 19
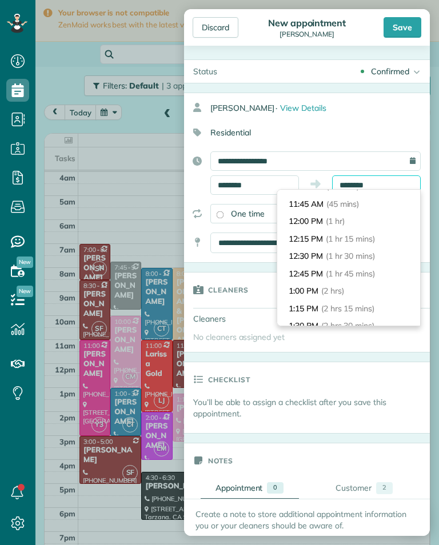
scroll to position [49, 0]
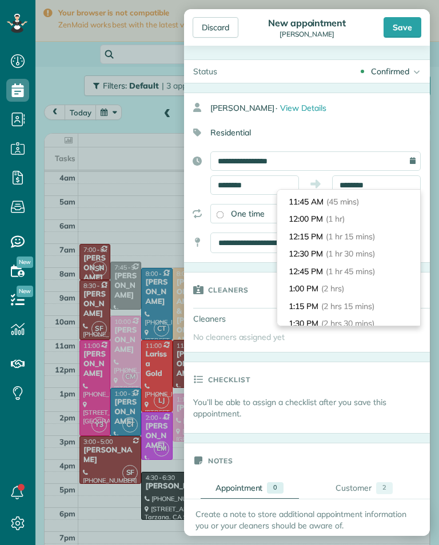
click at [349, 288] on li "1:00 PM (2 hrs)" at bounding box center [348, 289] width 143 height 18
type input "*******"
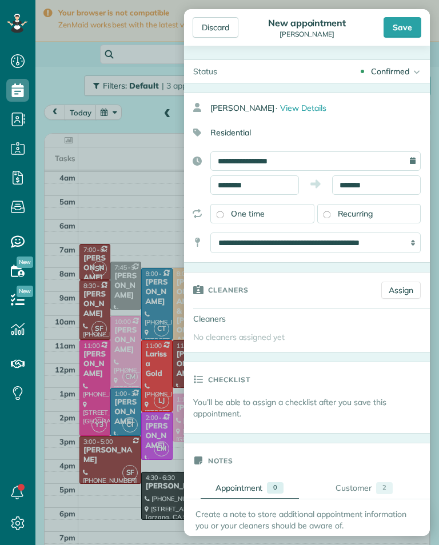
click at [399, 292] on link "Assign" at bounding box center [400, 290] width 39 height 17
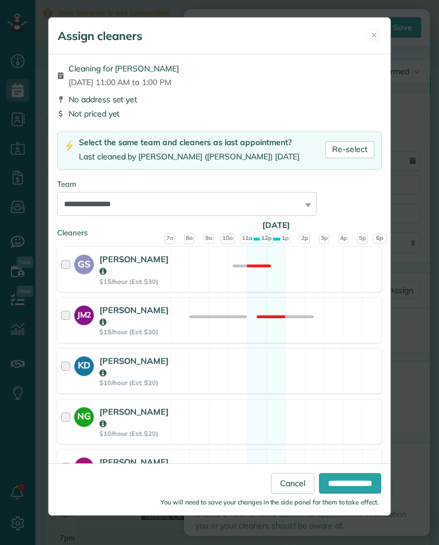
click at [418, 187] on div "**********" at bounding box center [219, 272] width 439 height 545
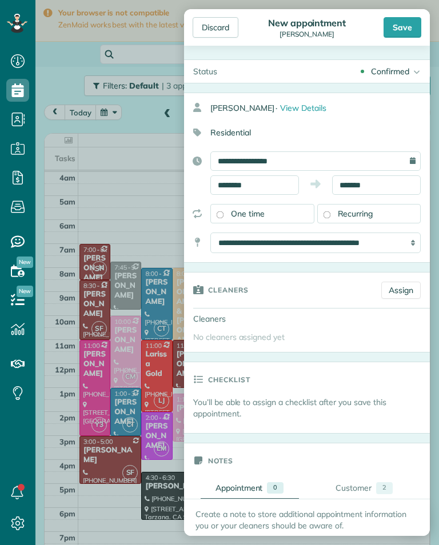
click at [414, 283] on link "Assign" at bounding box center [400, 290] width 39 height 17
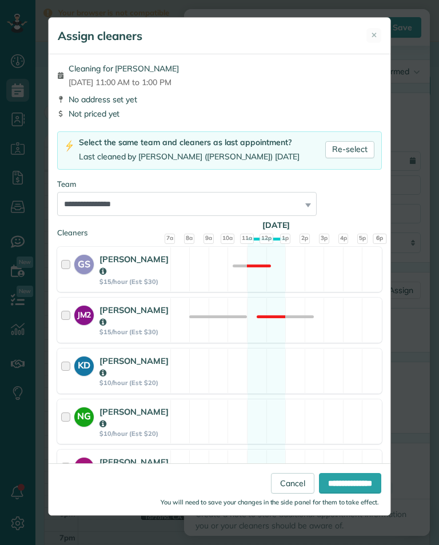
click at [354, 154] on link "Re-select" at bounding box center [349, 149] width 49 height 17
select select "**"
click at [350, 494] on input "**********" at bounding box center [350, 483] width 62 height 21
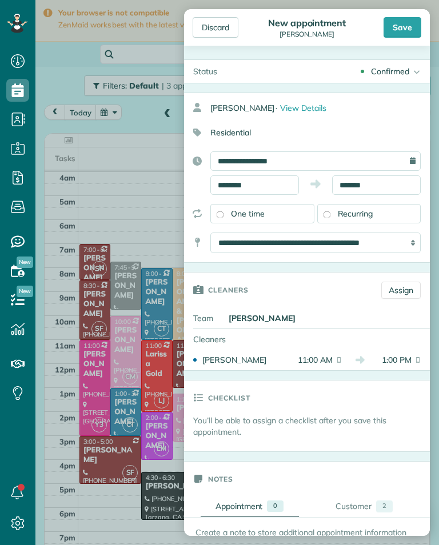
click at [408, 22] on div "Save" at bounding box center [402, 27] width 38 height 21
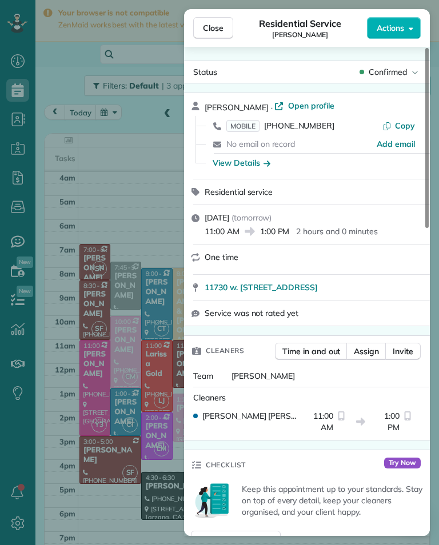
click at [155, 267] on div "Close Residential Service [PERSON_NAME] Actions Status Confirmed [PERSON_NAME] …" at bounding box center [219, 272] width 439 height 545
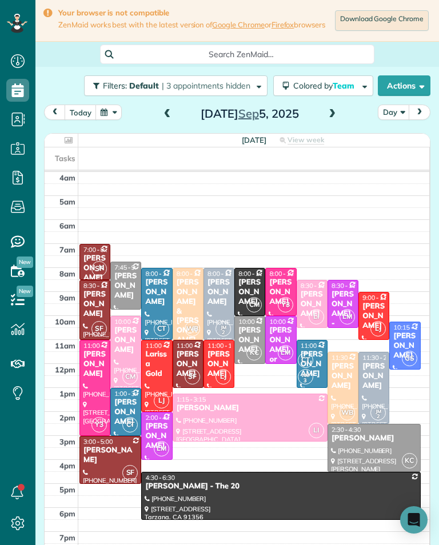
scroll to position [563, 35]
click at [191, 303] on div "[PERSON_NAME] & [PERSON_NAME]" at bounding box center [188, 311] width 24 height 67
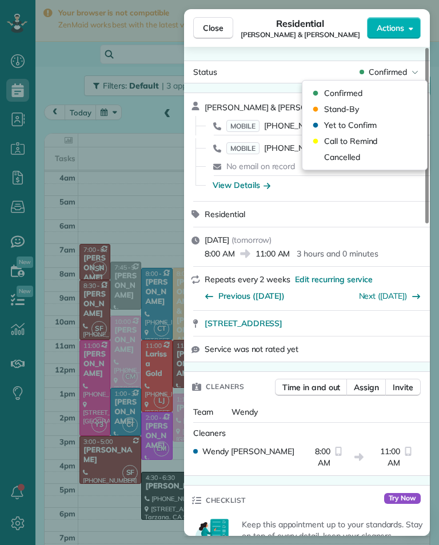
click at [349, 158] on span "Cancelled" at bounding box center [342, 156] width 36 height 11
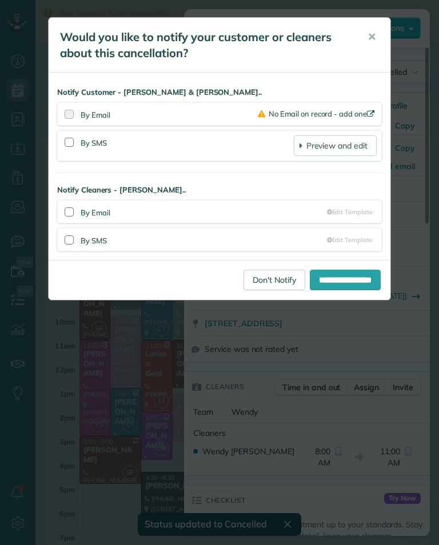
click at [258, 286] on link "Don't Notify" at bounding box center [274, 280] width 62 height 21
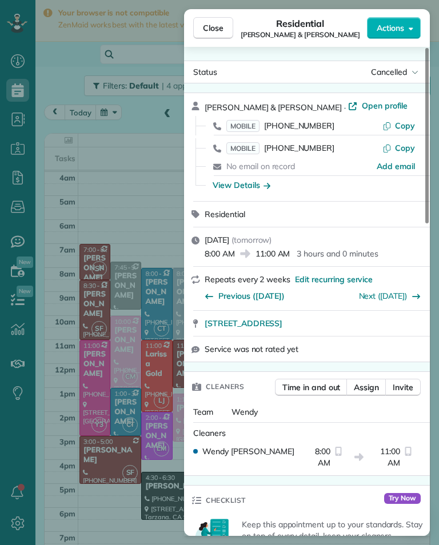
click at [93, 310] on div "Close Residential [PERSON_NAME] & [PERSON_NAME] Actions Status Cancelled [PERSO…" at bounding box center [219, 272] width 439 height 545
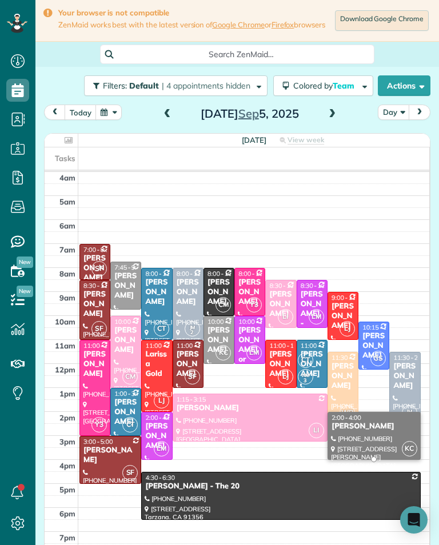
scroll to position [6, 0]
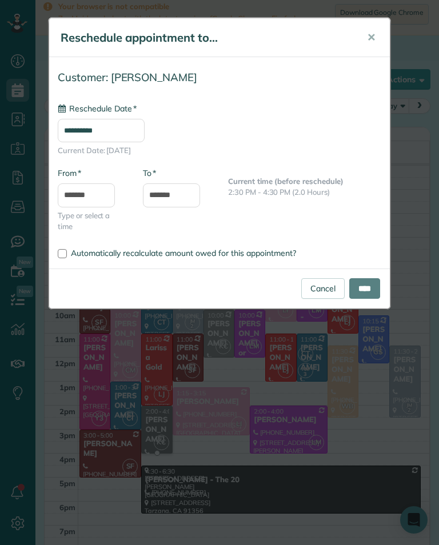
type input "**********"
click at [374, 291] on input "****" at bounding box center [364, 288] width 31 height 21
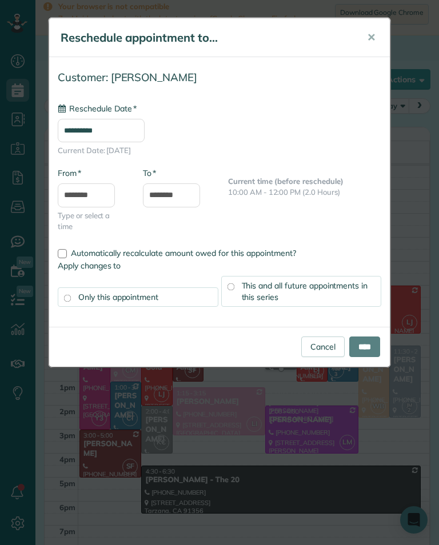
type input "**********"
click at [374, 342] on input "****" at bounding box center [364, 346] width 31 height 21
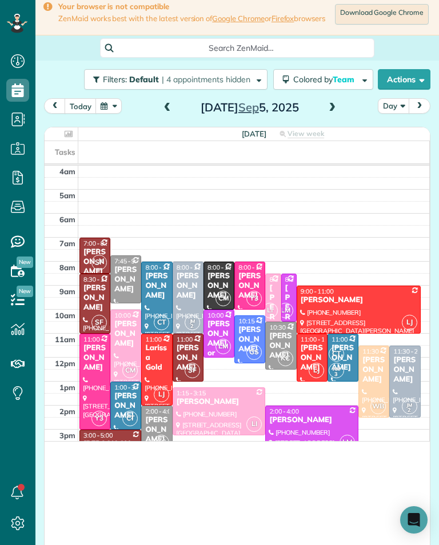
scroll to position [563, 35]
